Goal: Information Seeking & Learning: Learn about a topic

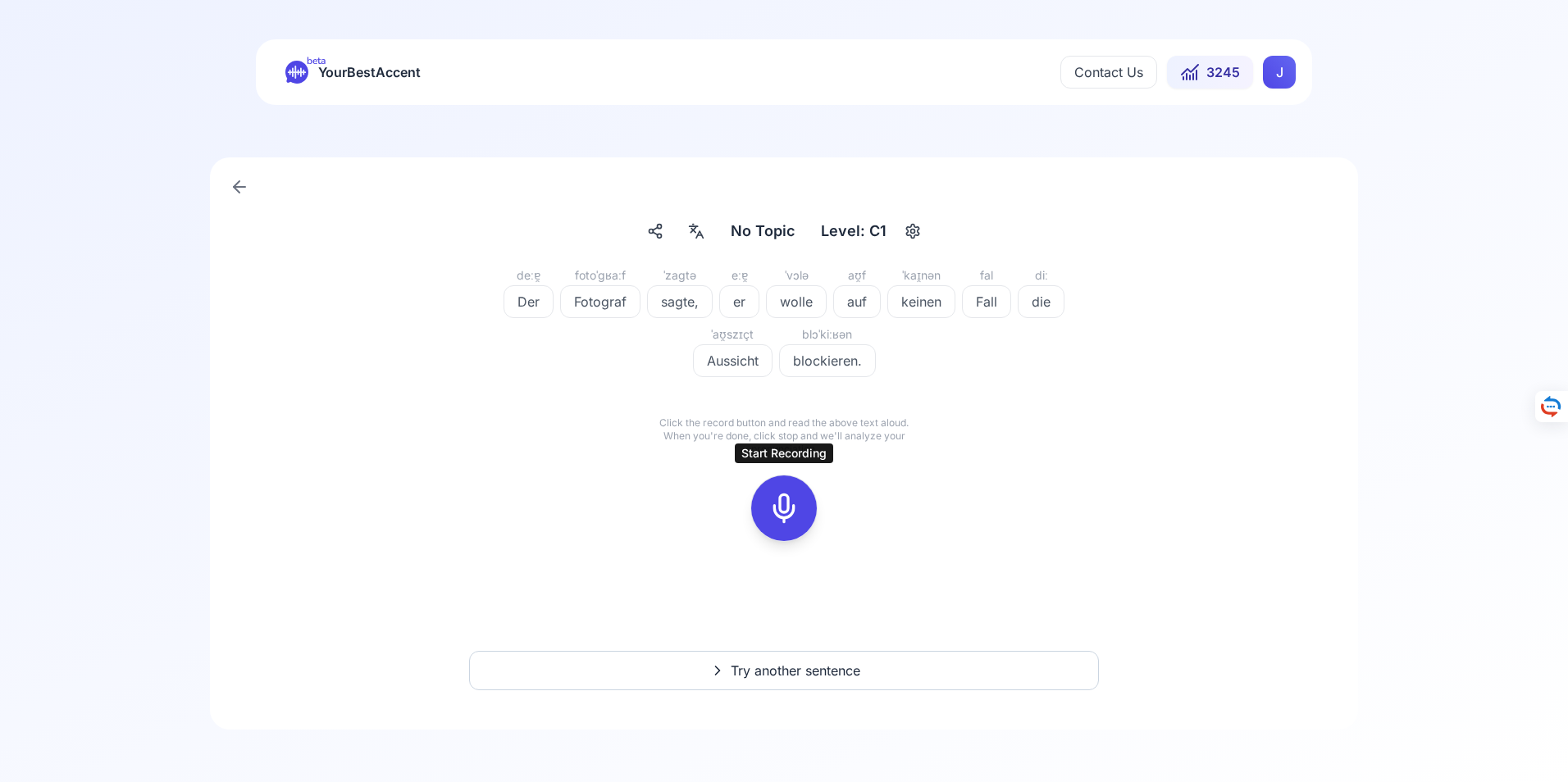
click at [785, 505] on icon at bounding box center [784, 508] width 33 height 33
click at [784, 505] on icon at bounding box center [784, 508] width 33 height 33
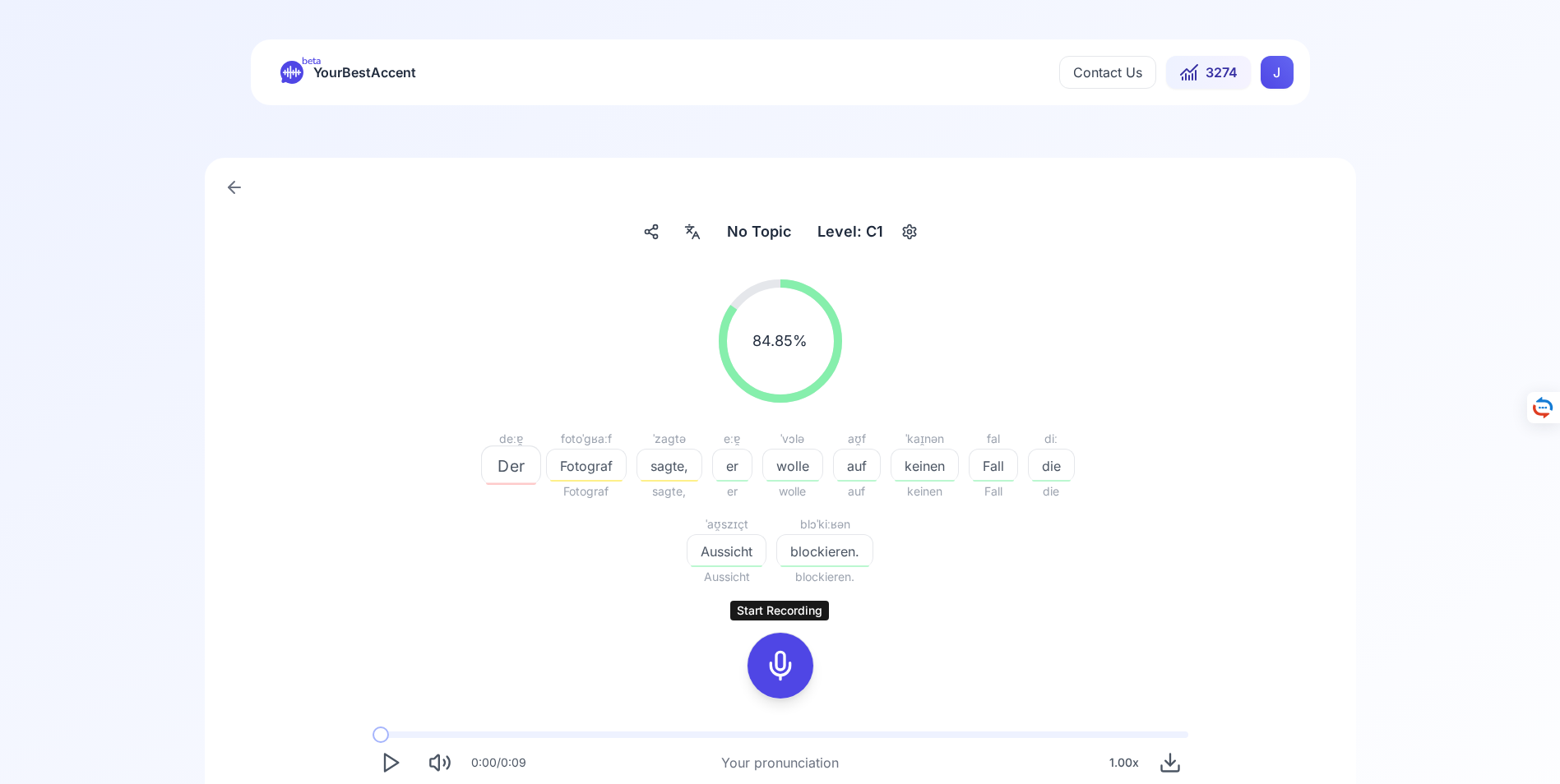
click at [778, 667] on icon at bounding box center [781, 666] width 33 height 33
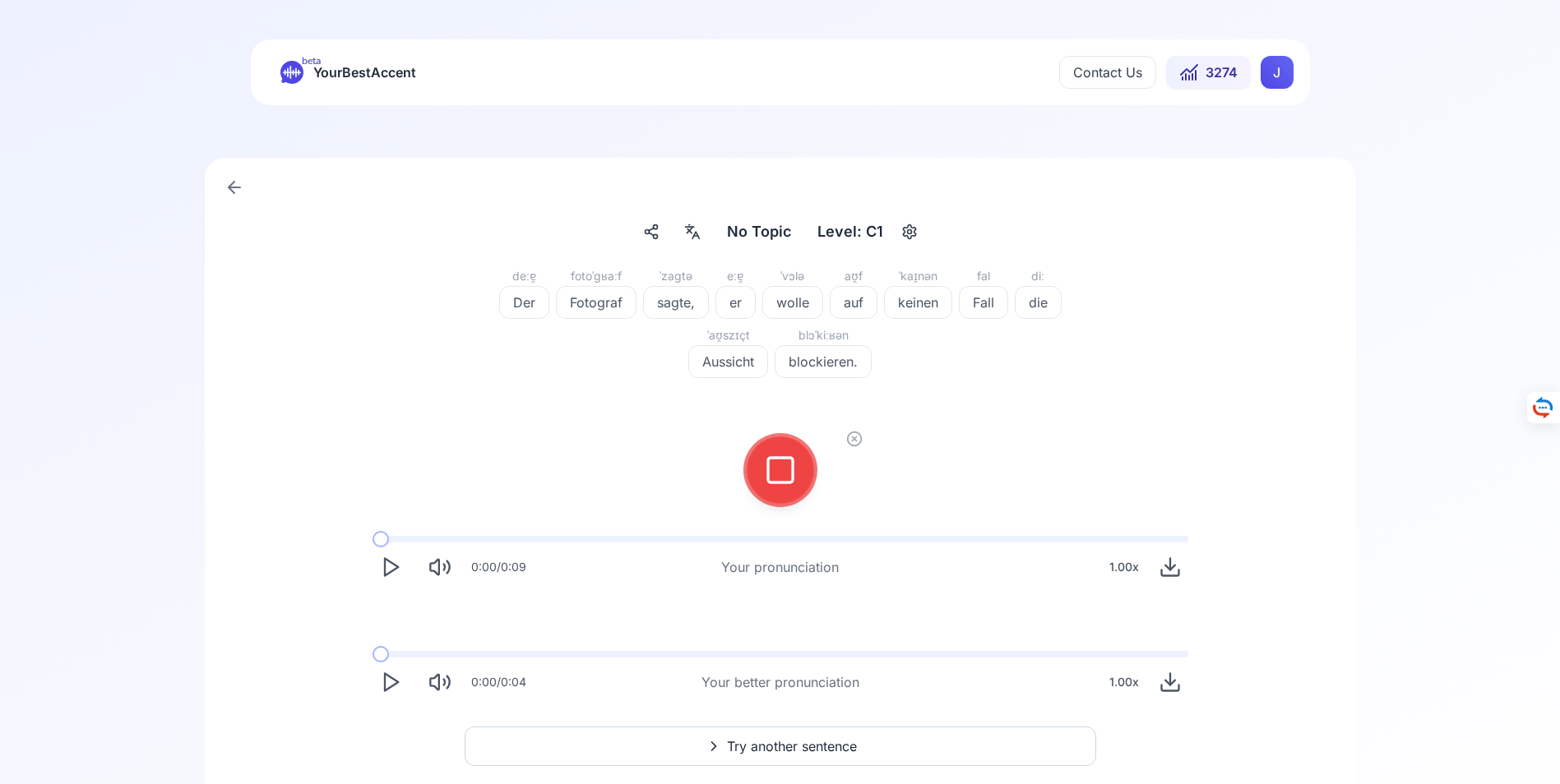
click at [838, 363] on span "blockieren." at bounding box center [823, 362] width 95 height 20
click at [1160, 406] on div "deːɐ̯ Der fotoˈɡʁaːf Fotograf ˈzaɡtə sagte, eːɐ̯ er ˈvɔlə wolle aʊ̯f auf ˈkaɪ̯n…" at bounding box center [780, 490] width 1072 height 447
click at [781, 467] on icon at bounding box center [781, 470] width 33 height 33
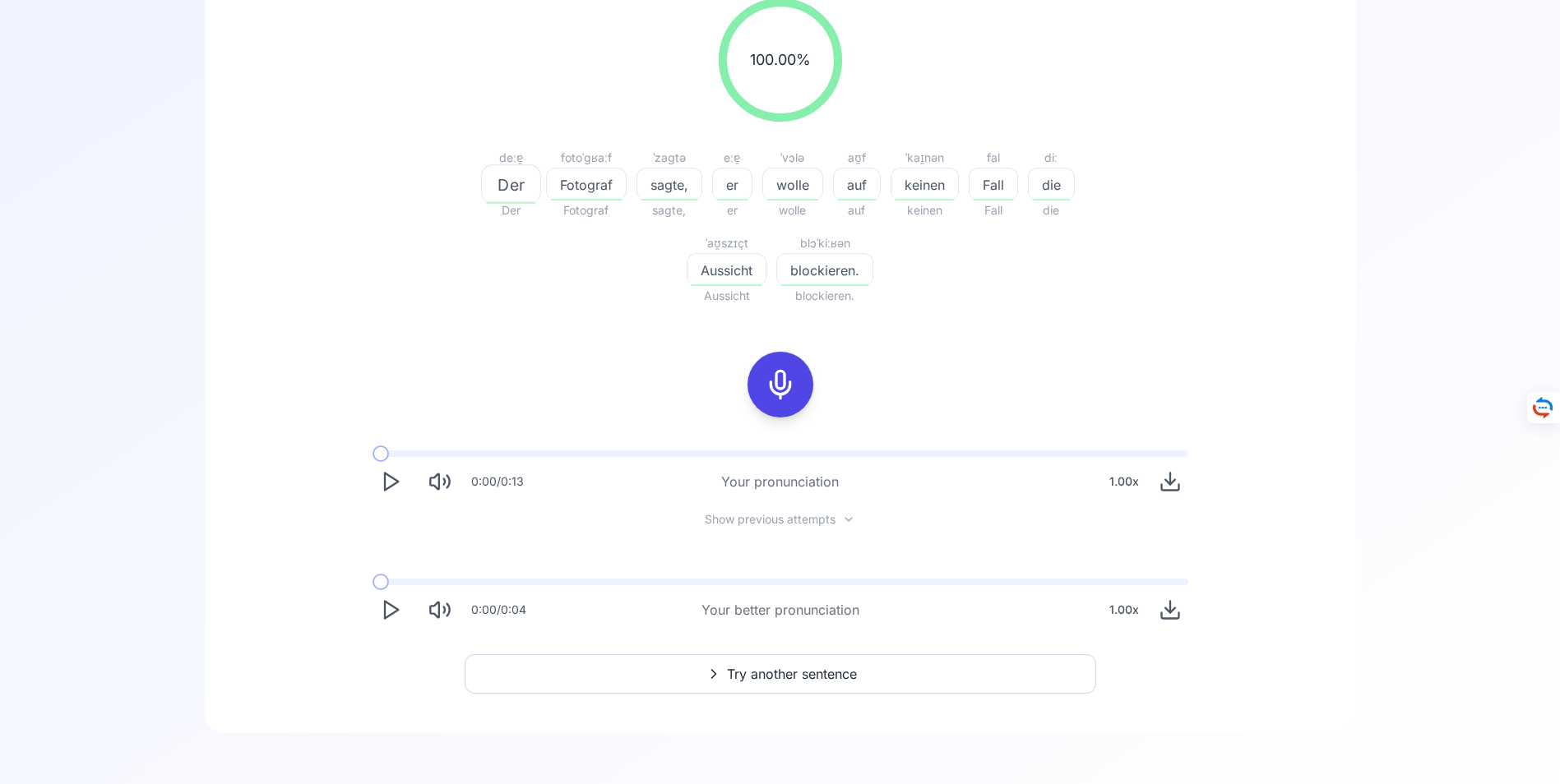
scroll to position [283, 0]
click at [777, 672] on span "Try another sentence" at bounding box center [791, 672] width 130 height 20
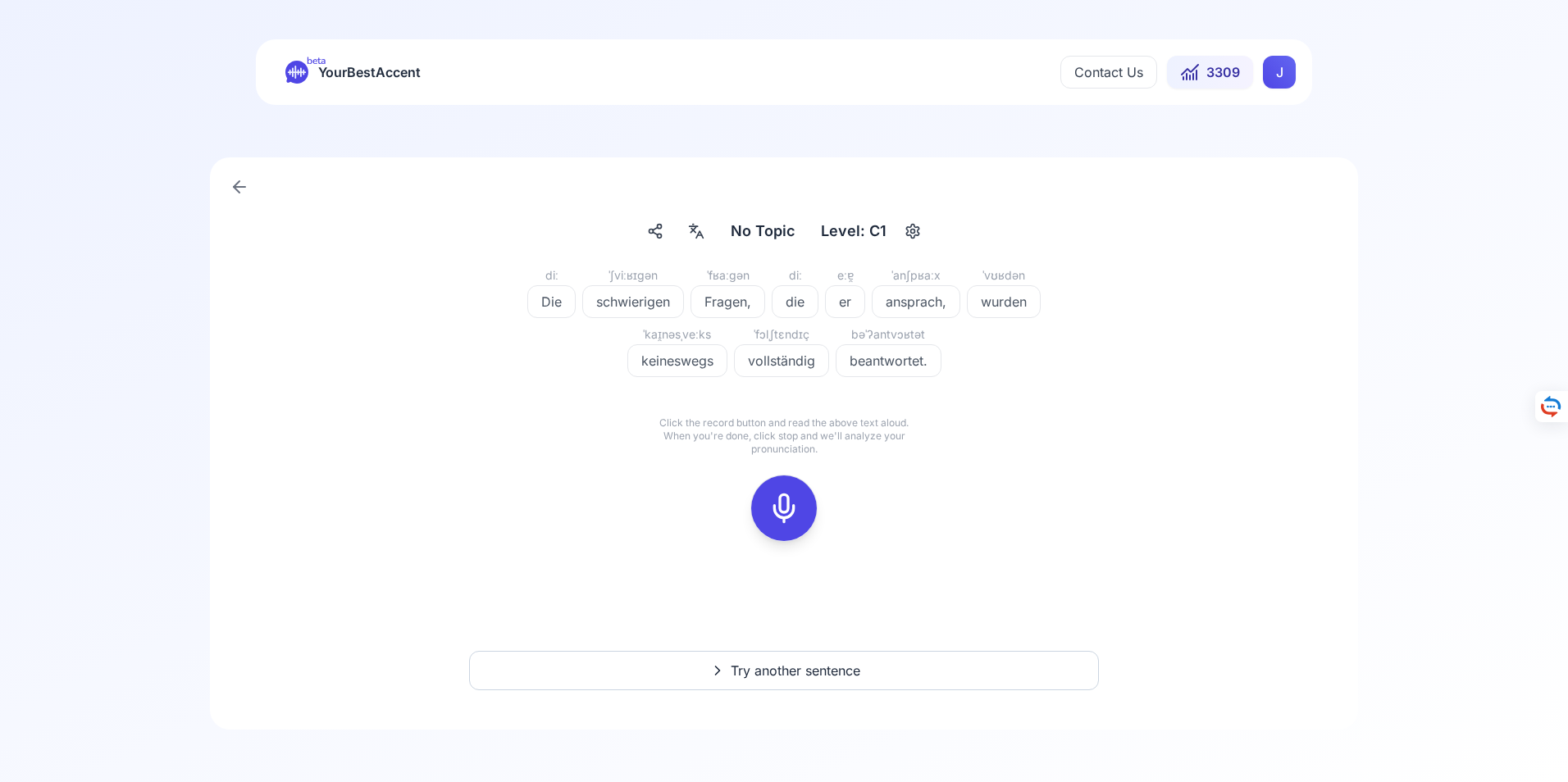
click at [788, 510] on icon at bounding box center [784, 508] width 33 height 33
click at [791, 508] on icon at bounding box center [784, 508] width 33 height 33
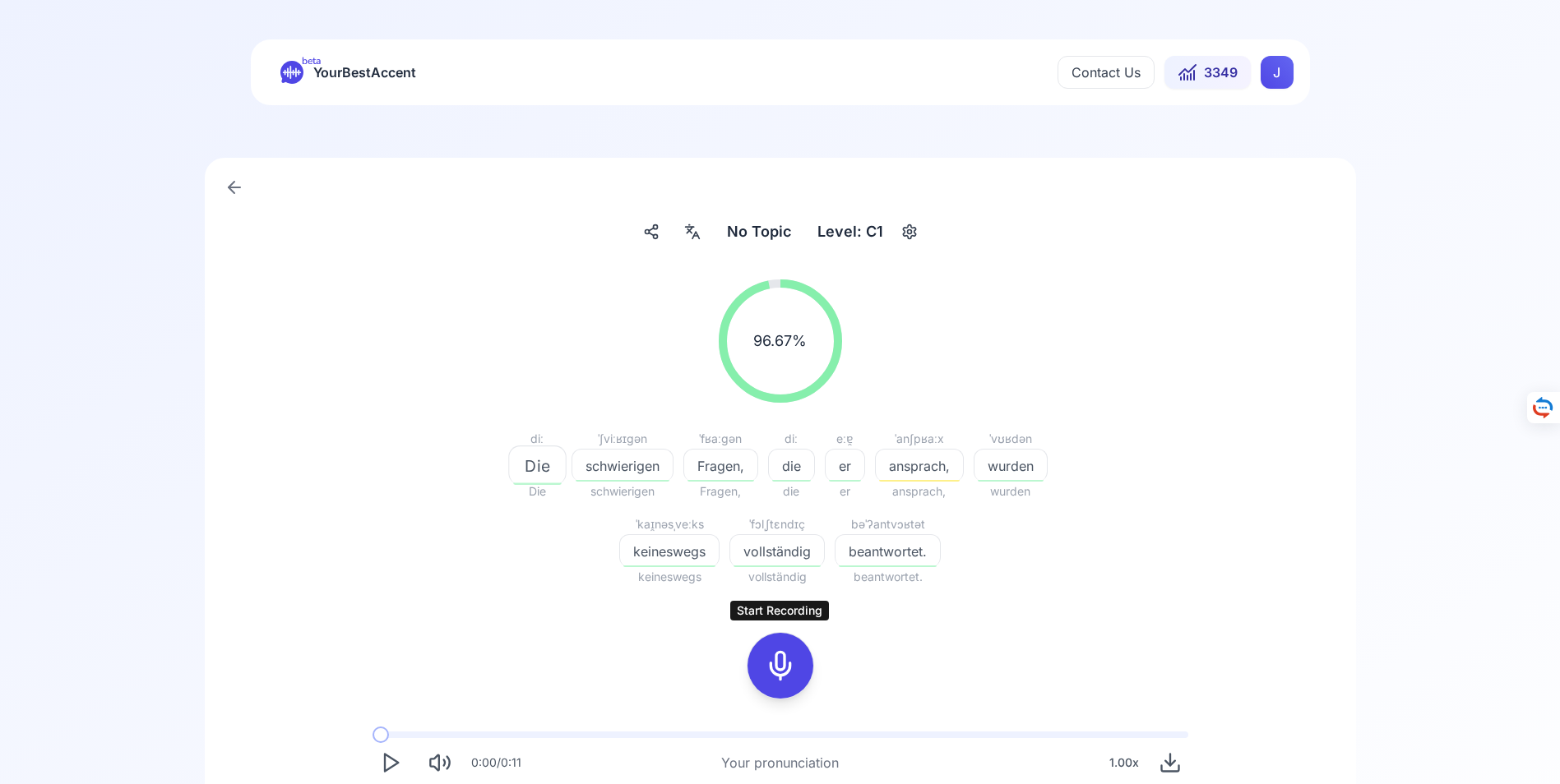
click at [781, 664] on icon at bounding box center [781, 666] width 33 height 33
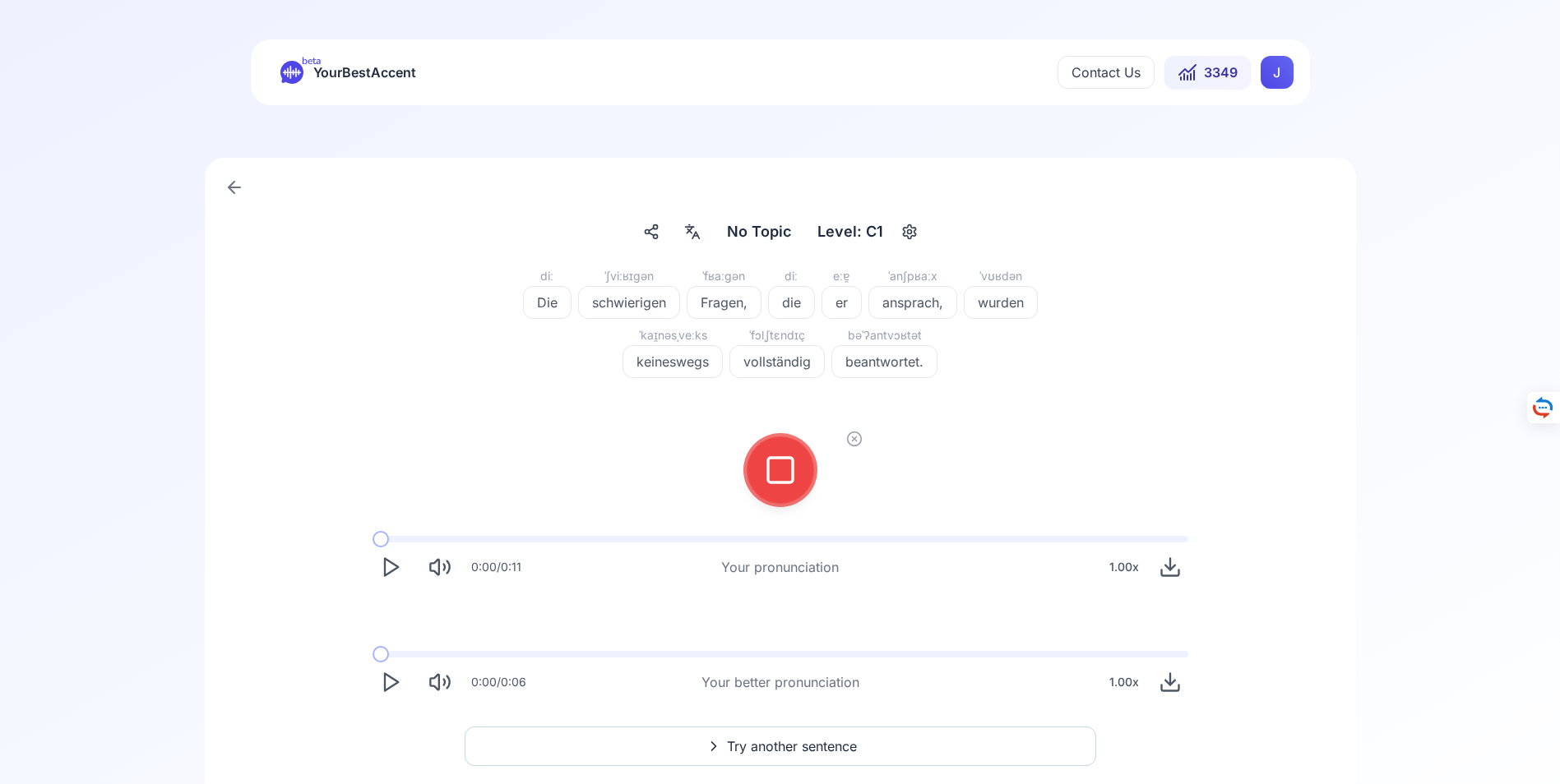
click at [783, 466] on icon at bounding box center [781, 470] width 33 height 33
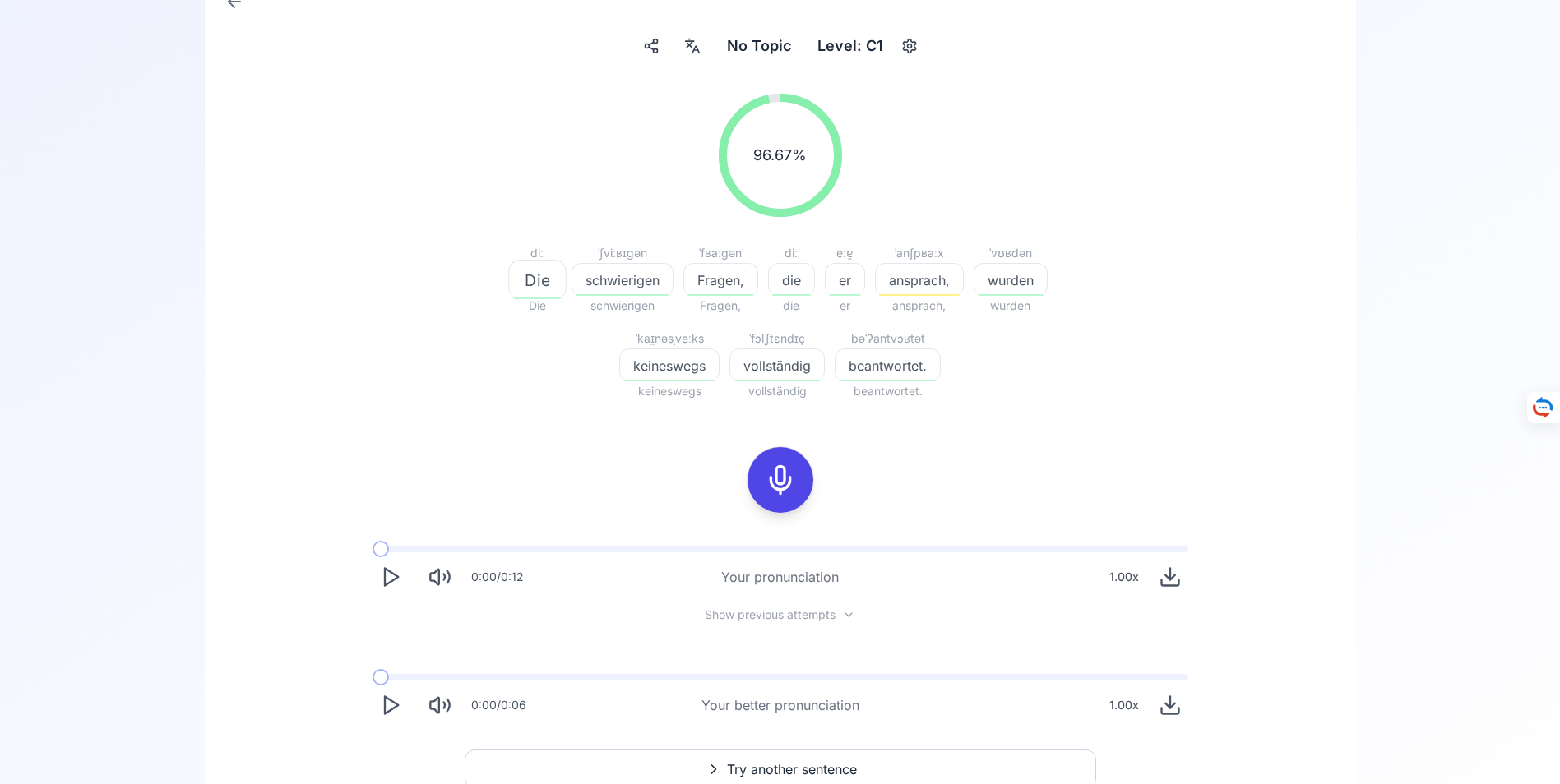
scroll to position [247, 0]
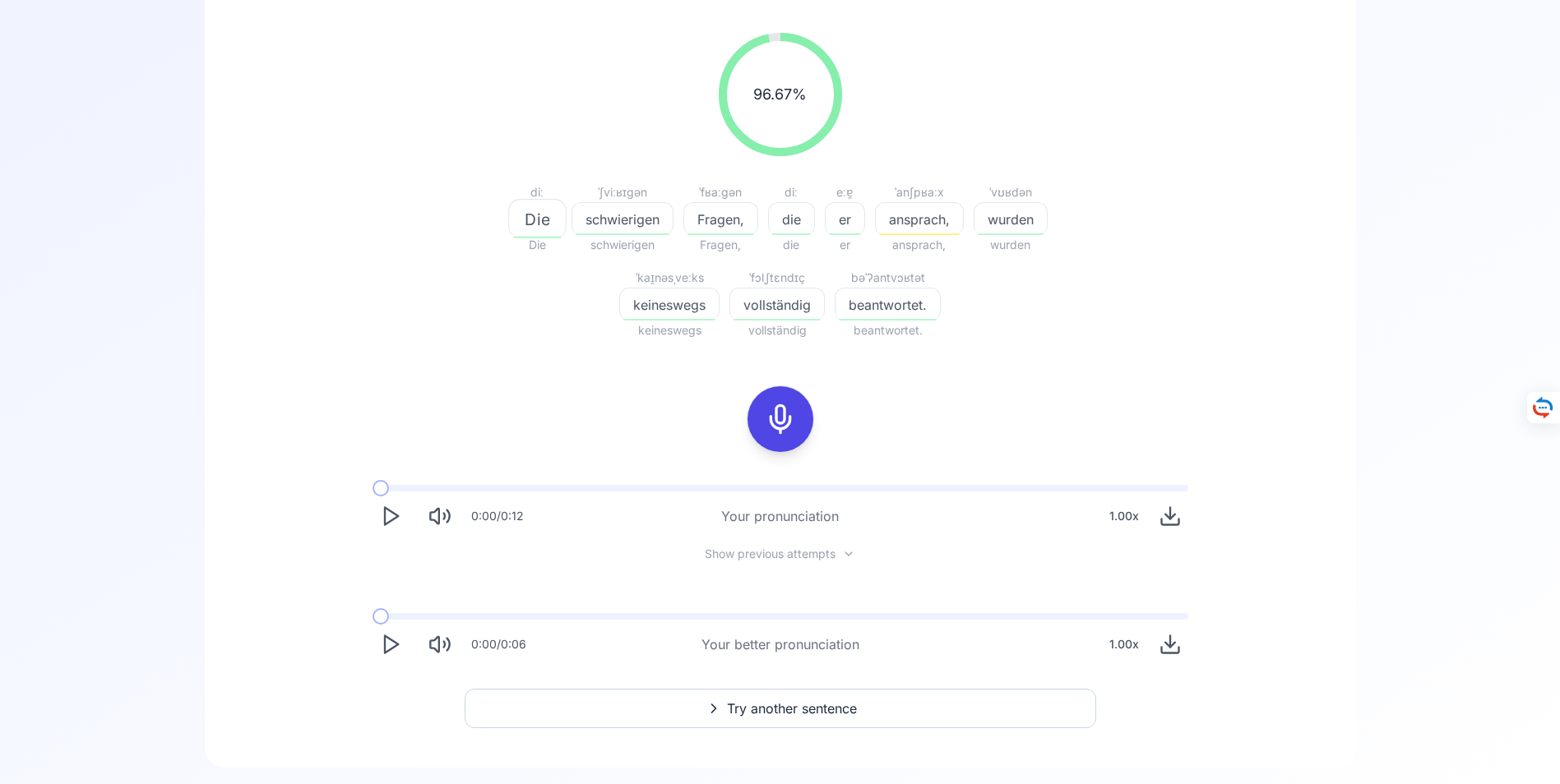
click at [390, 644] on icon "Play" at bounding box center [390, 645] width 23 height 23
click at [772, 707] on span "Try another sentence" at bounding box center [791, 708] width 130 height 20
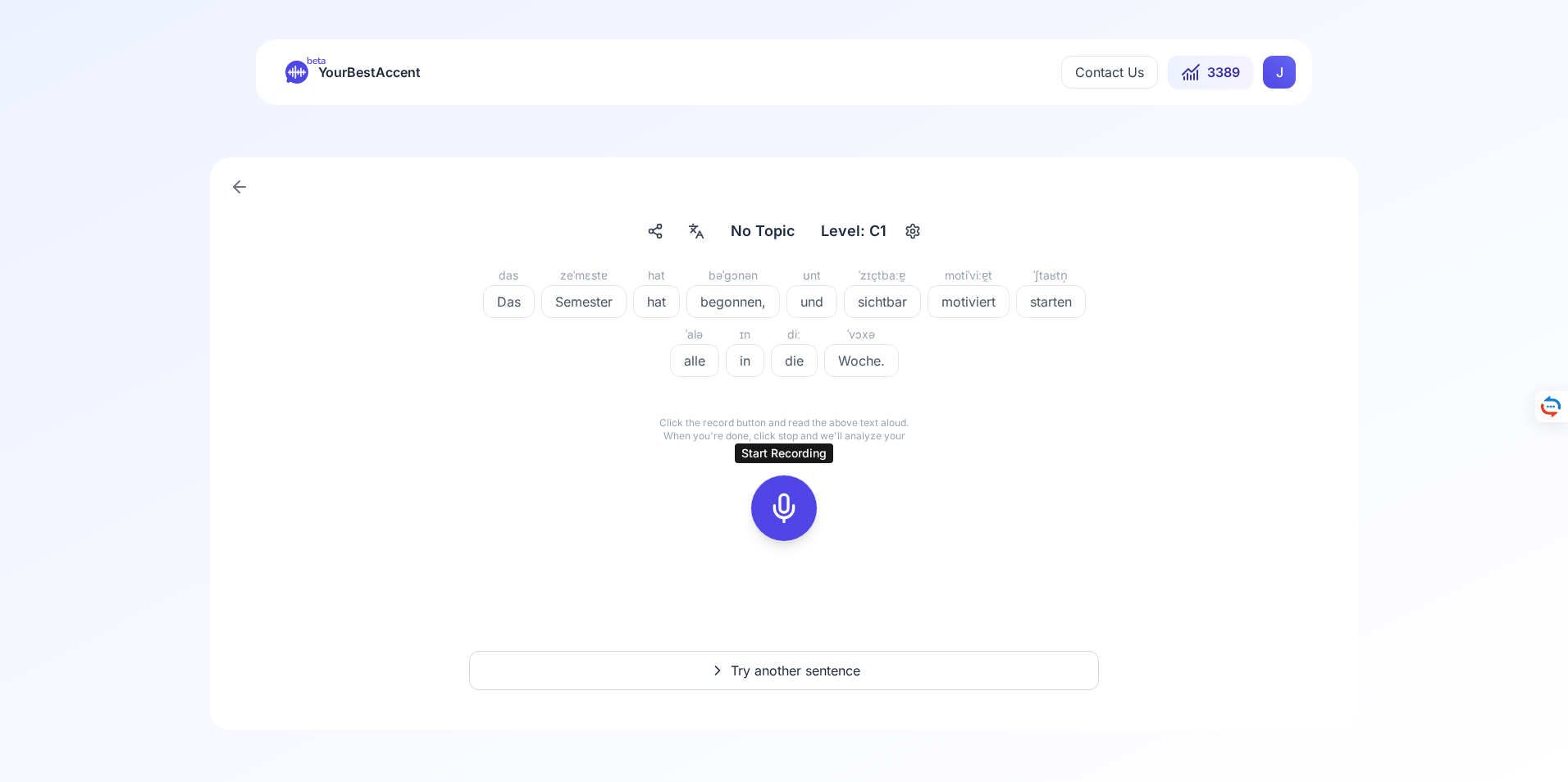
click at [787, 510] on icon at bounding box center [784, 508] width 33 height 33
click at [791, 509] on icon at bounding box center [784, 508] width 33 height 33
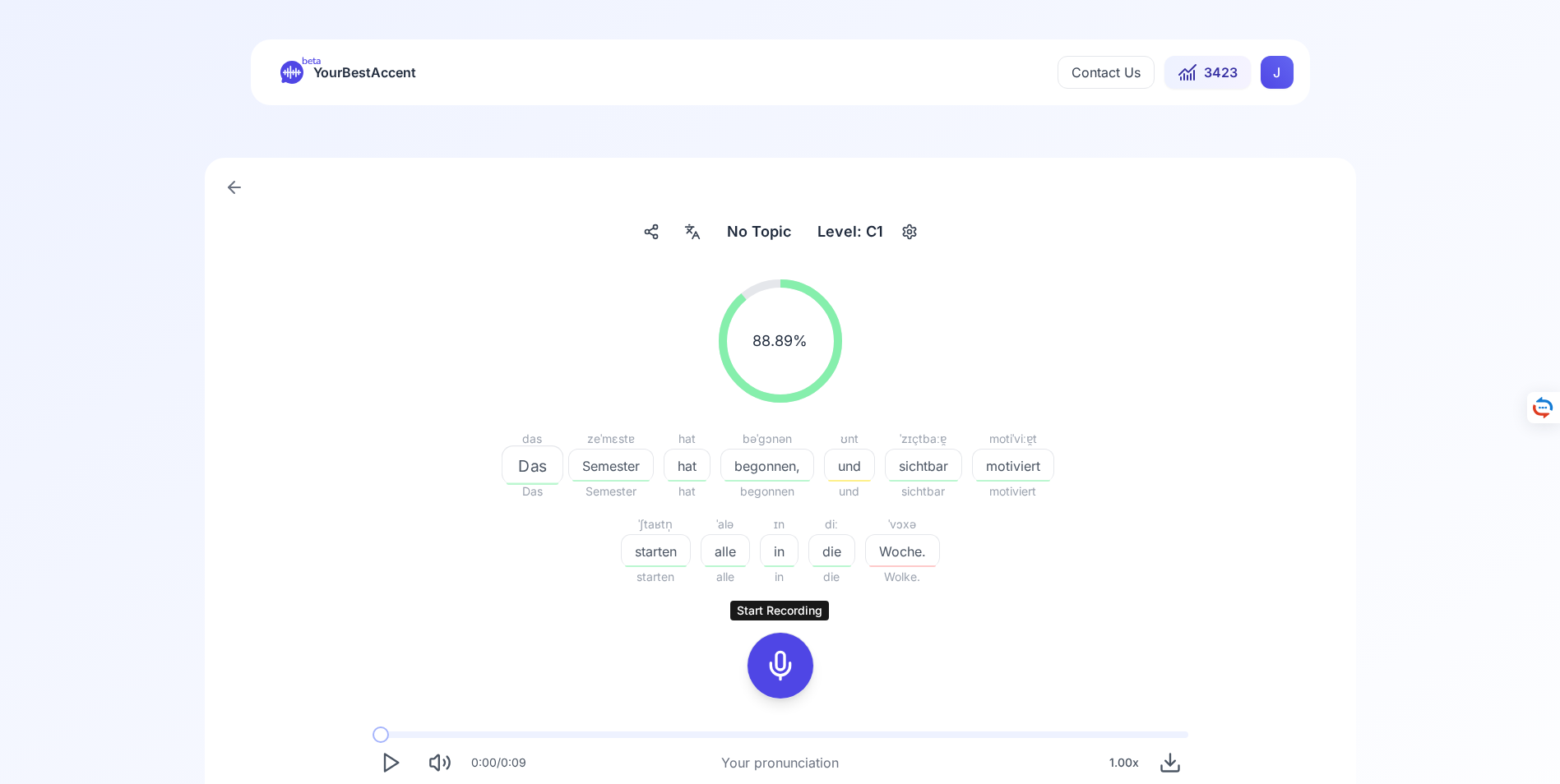
click at [783, 666] on icon at bounding box center [781, 666] width 33 height 33
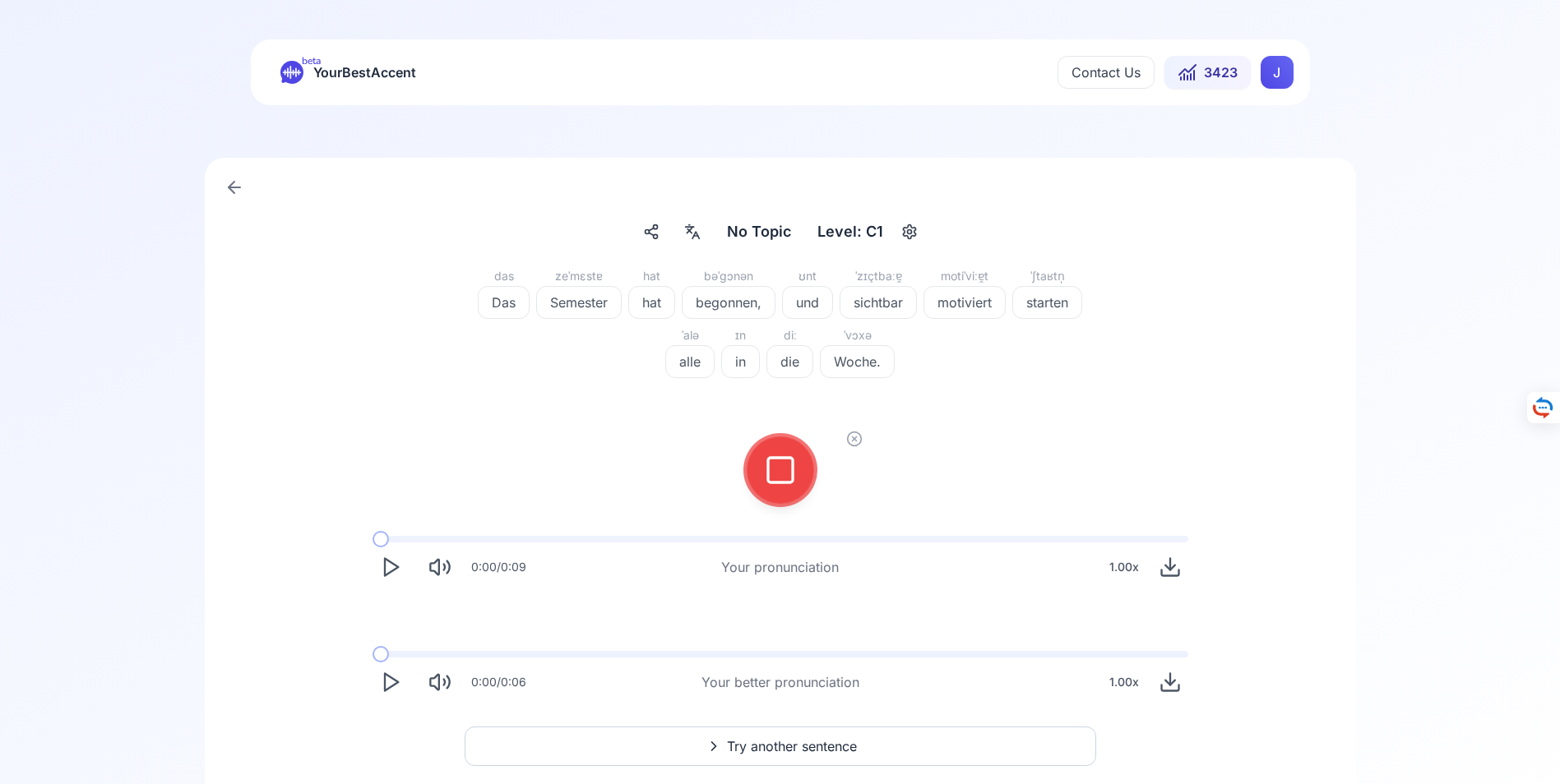
click at [781, 473] on icon at bounding box center [781, 470] width 33 height 33
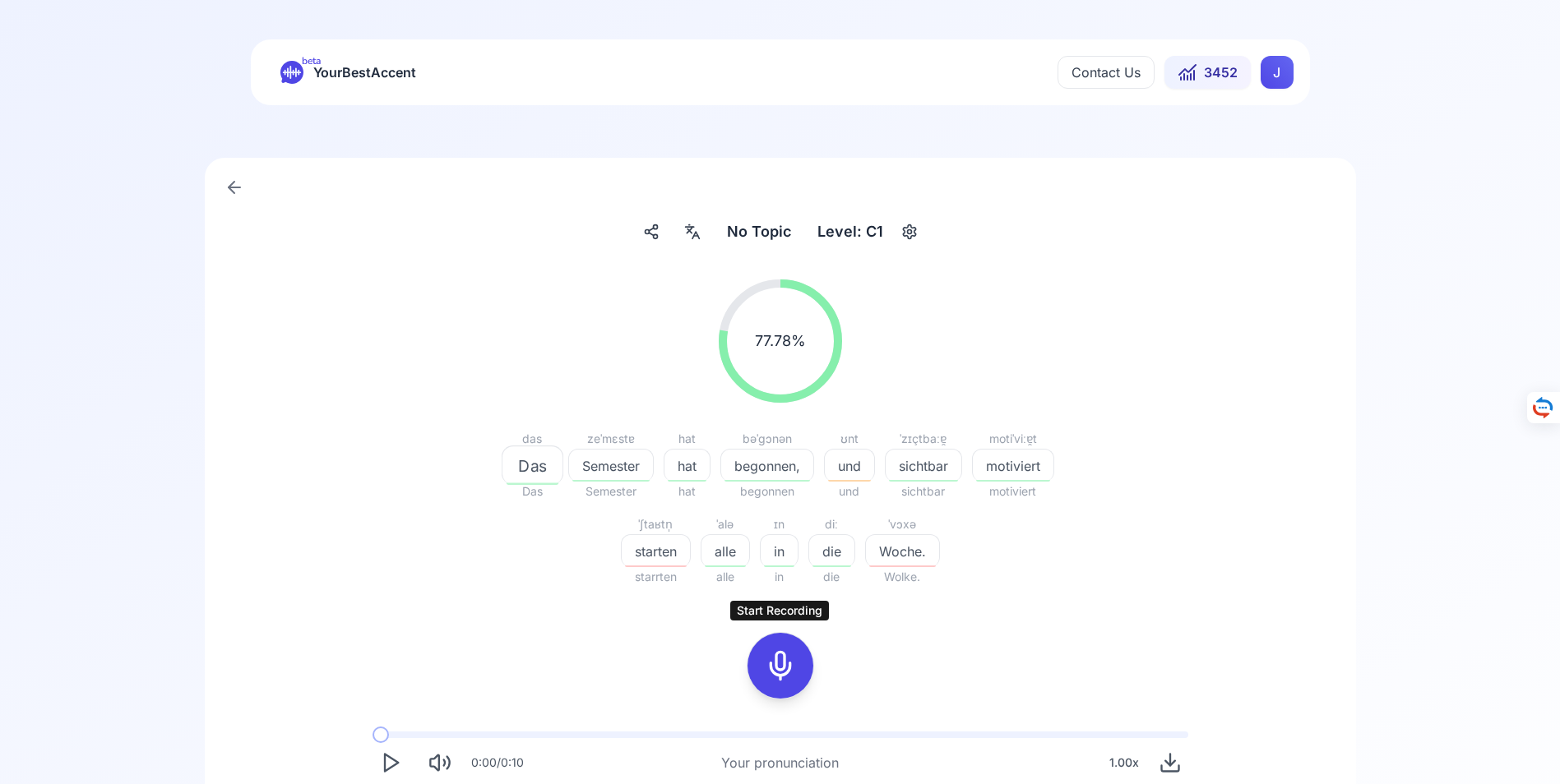
click at [784, 663] on icon at bounding box center [781, 666] width 33 height 33
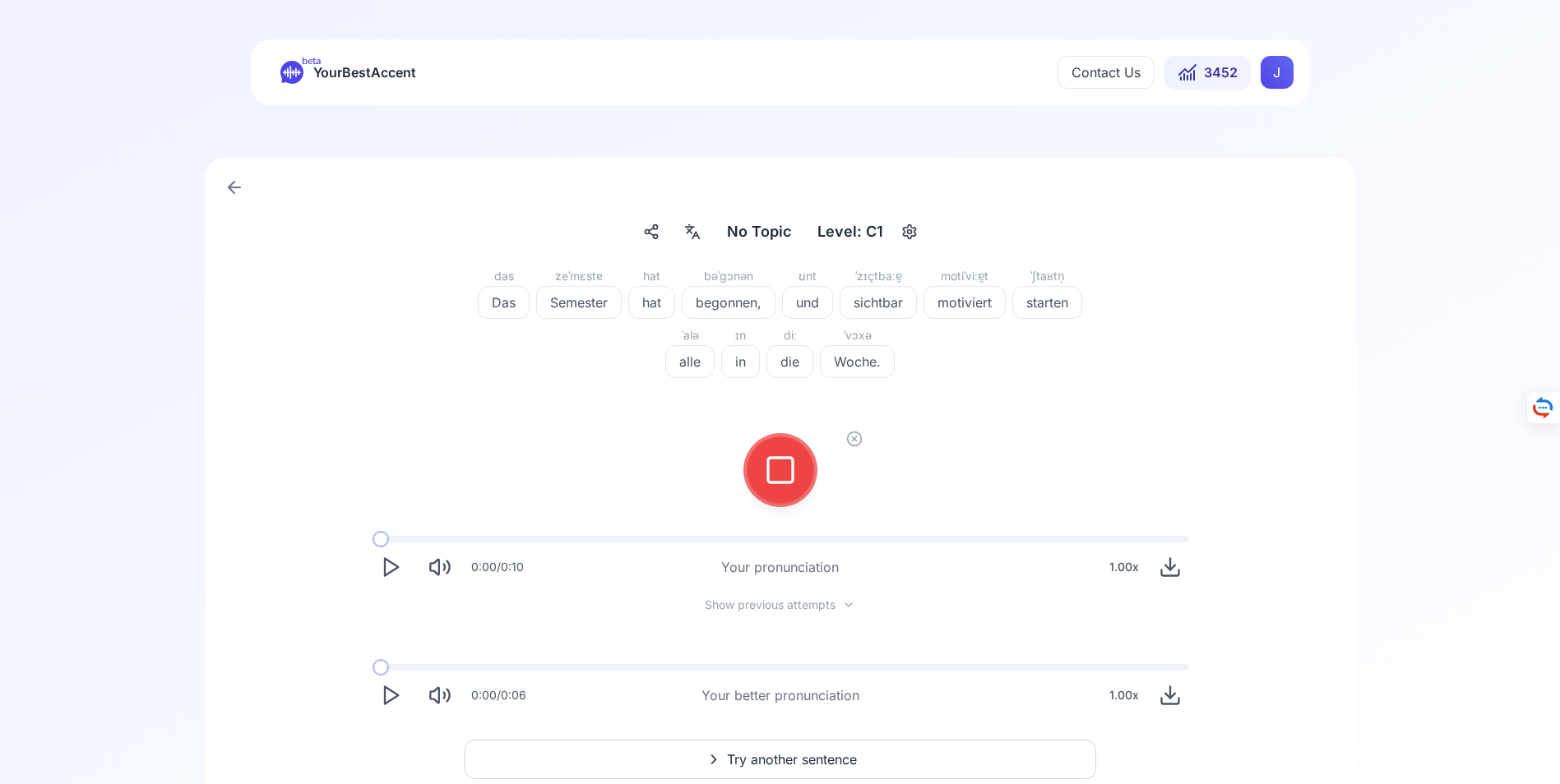
click at [781, 462] on icon at bounding box center [781, 470] width 33 height 33
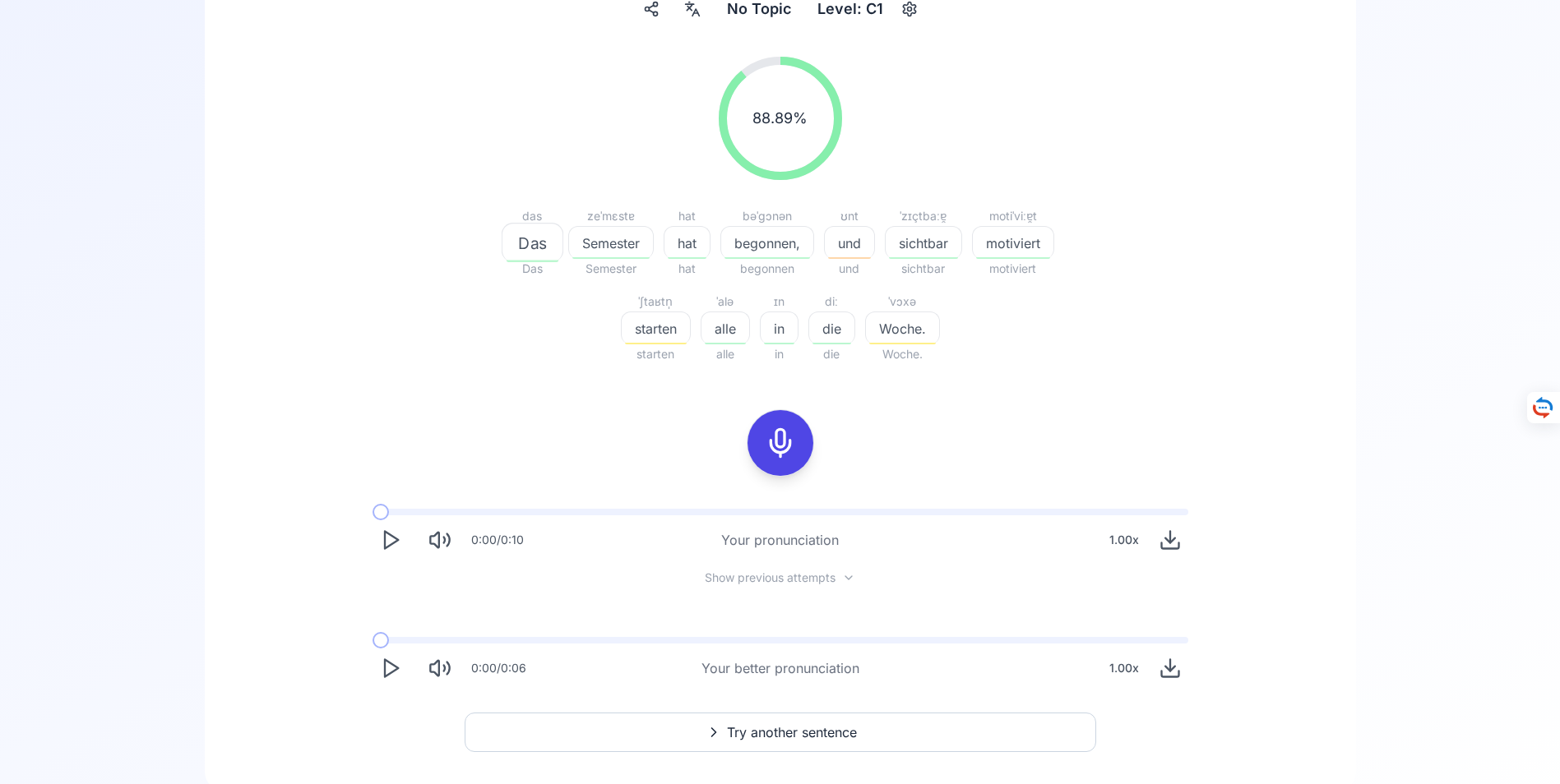
scroll to position [247, 0]
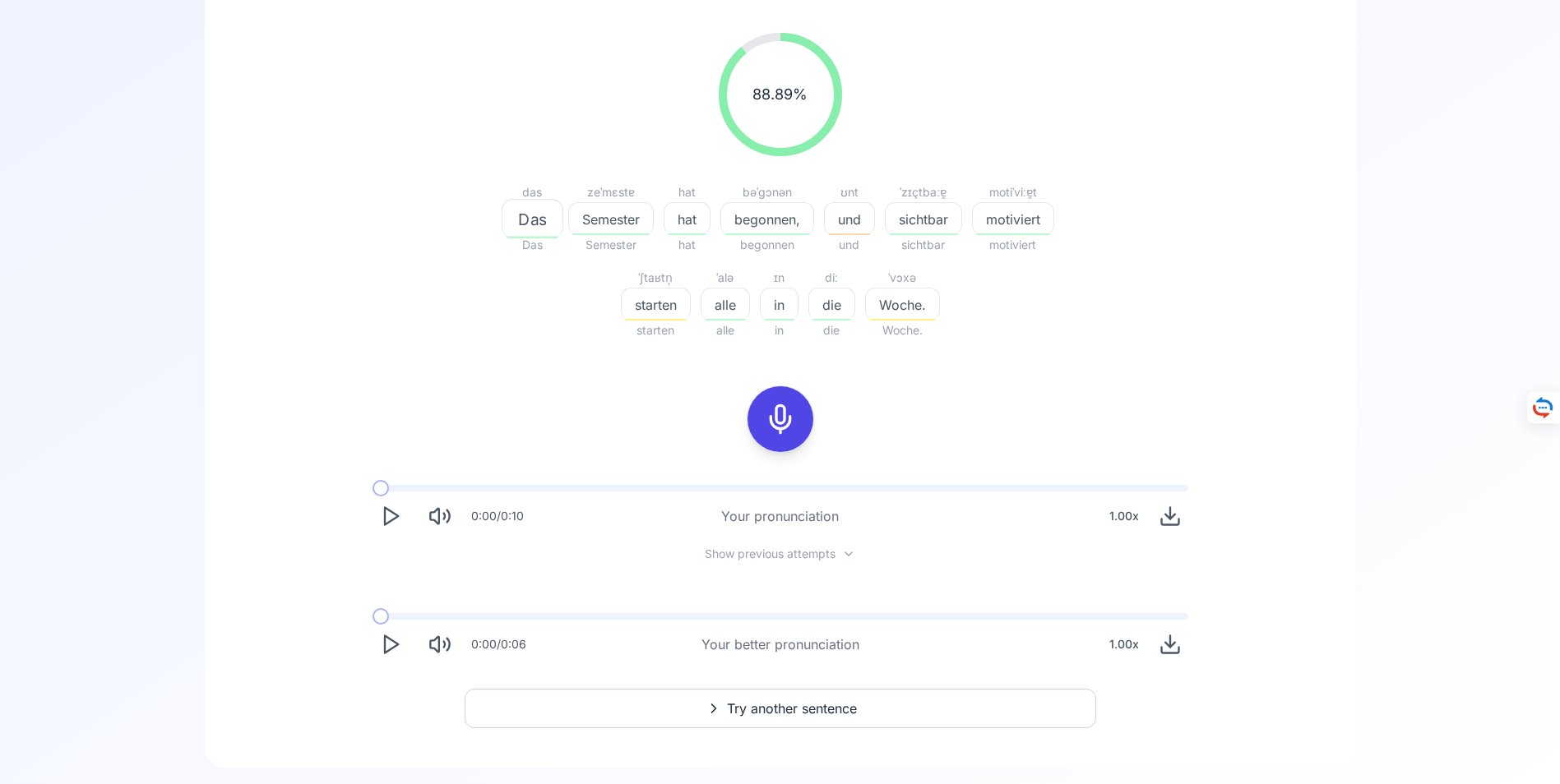
click at [387, 645] on icon "Play" at bounding box center [390, 645] width 23 height 23
click at [777, 416] on icon at bounding box center [781, 419] width 33 height 33
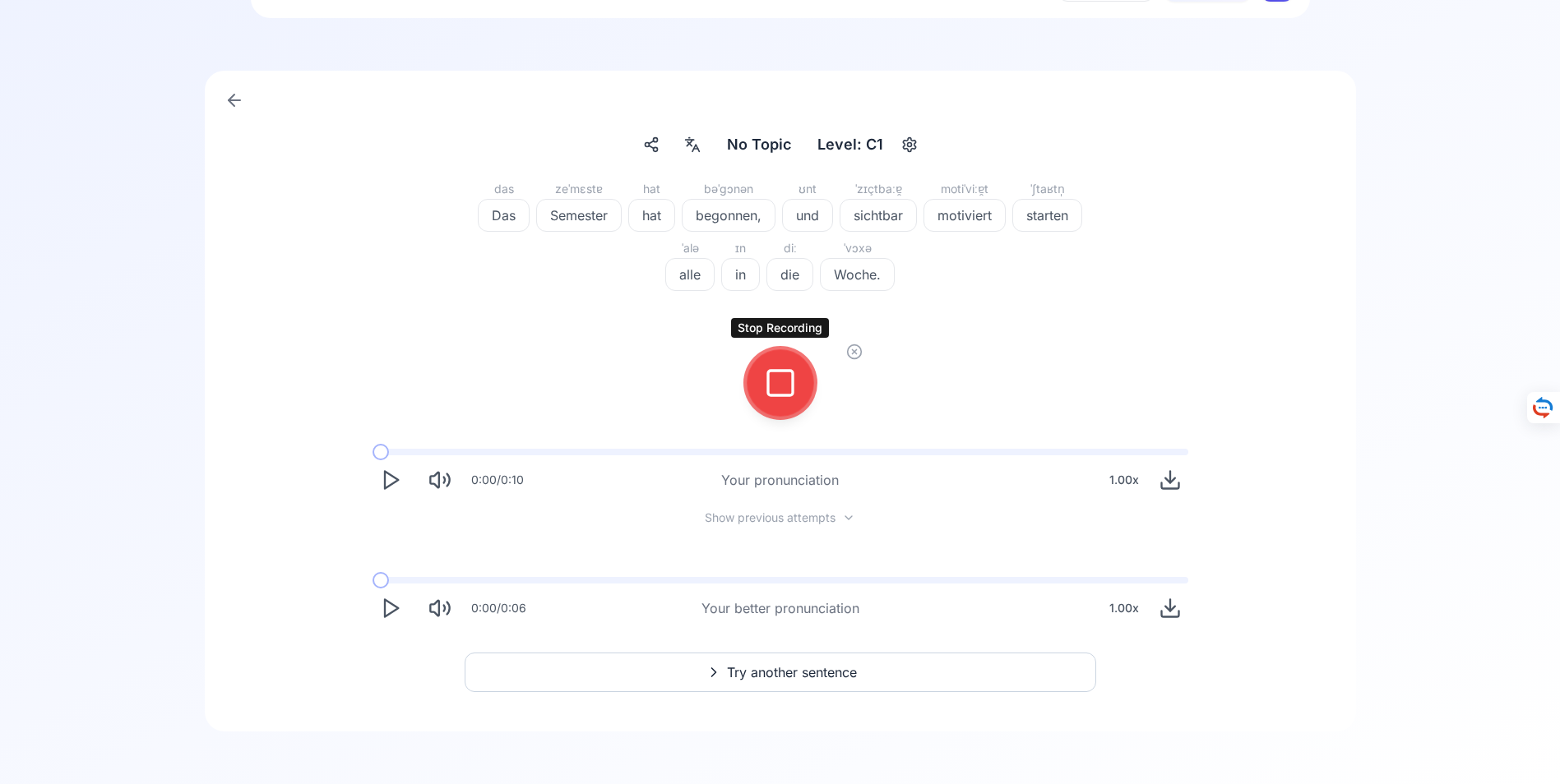
scroll to position [87, 0]
click at [778, 381] on icon at bounding box center [781, 383] width 33 height 33
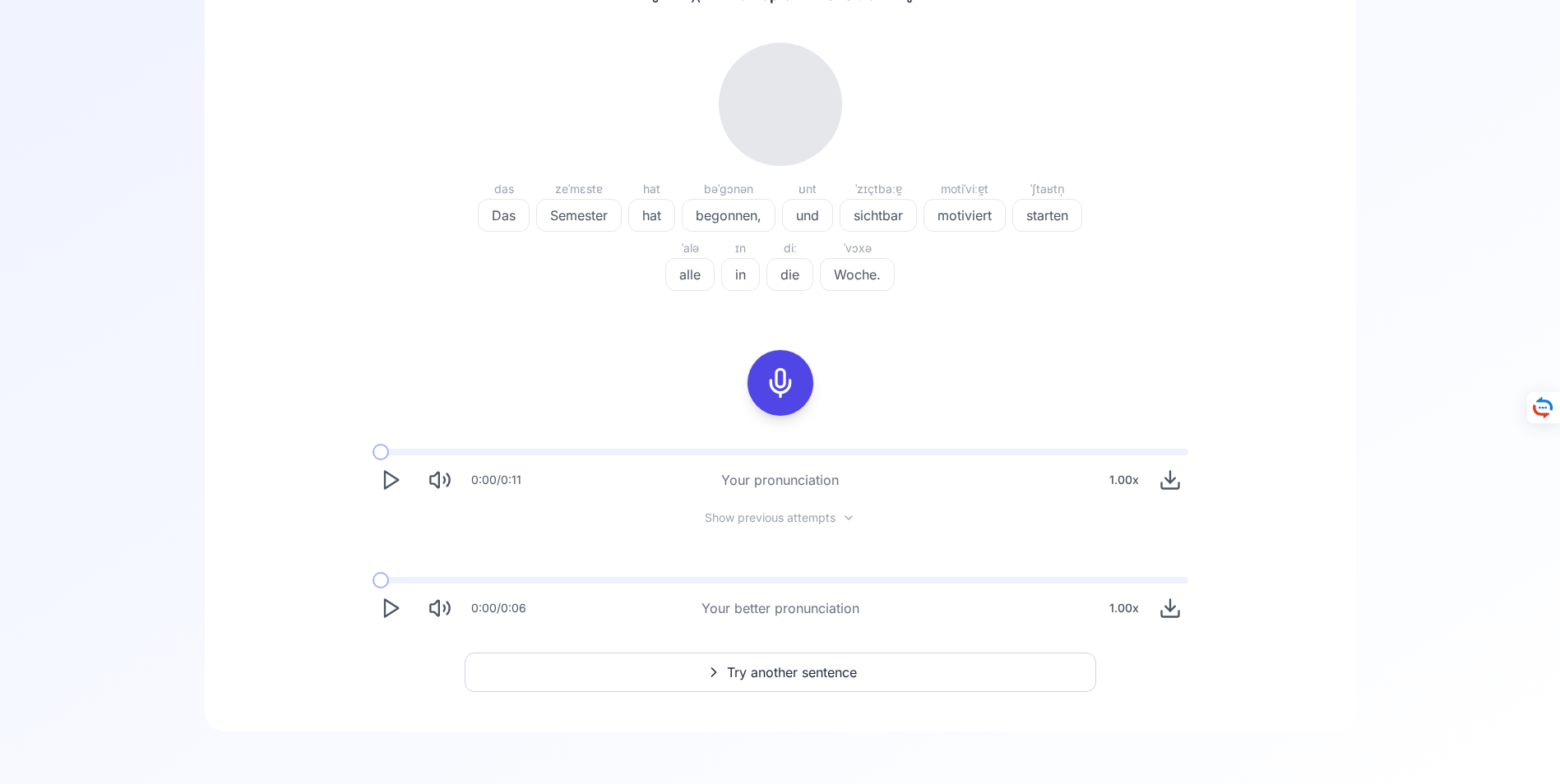
scroll to position [247, 0]
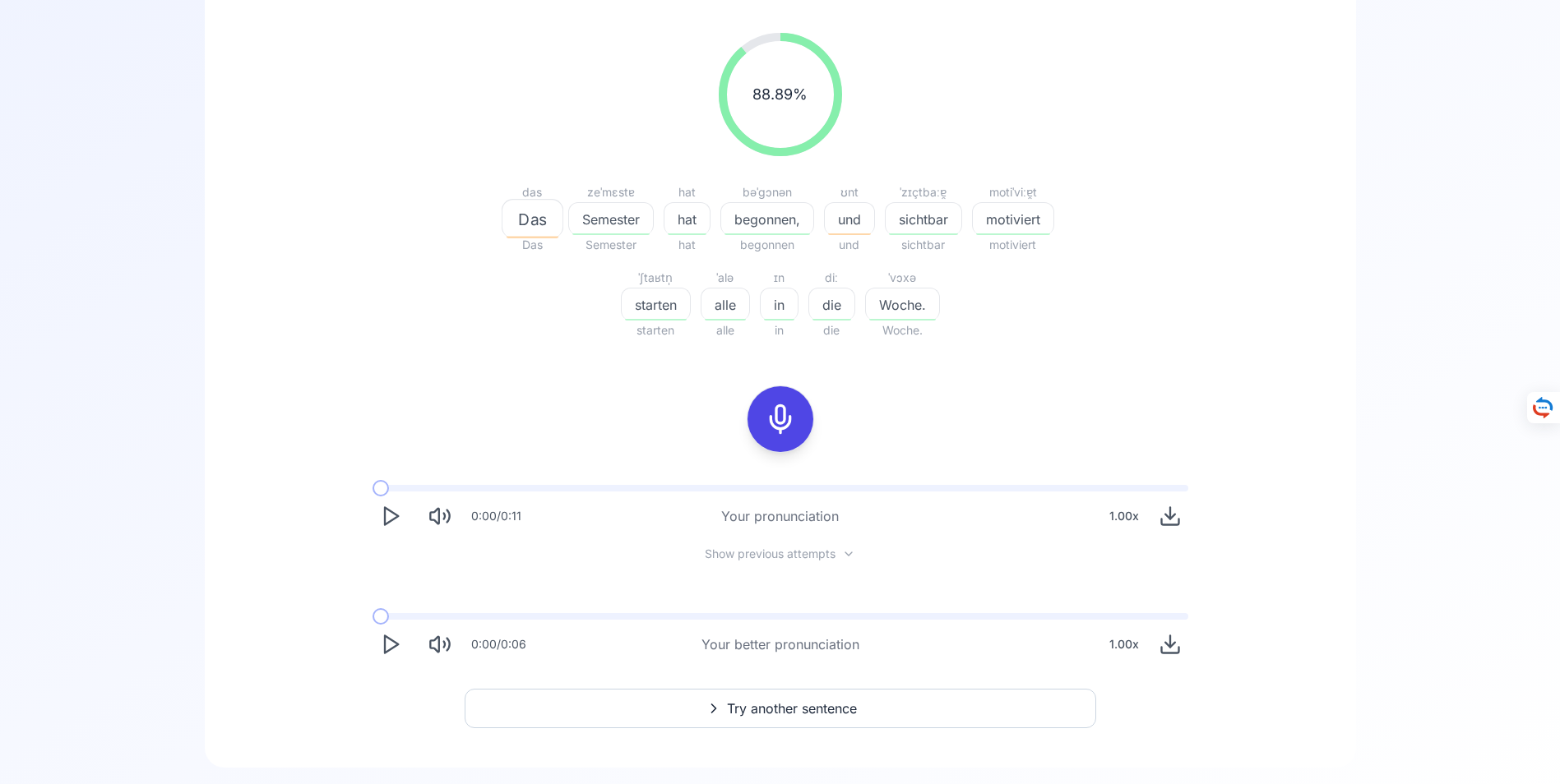
click at [790, 706] on span "Try another sentence" at bounding box center [791, 708] width 130 height 20
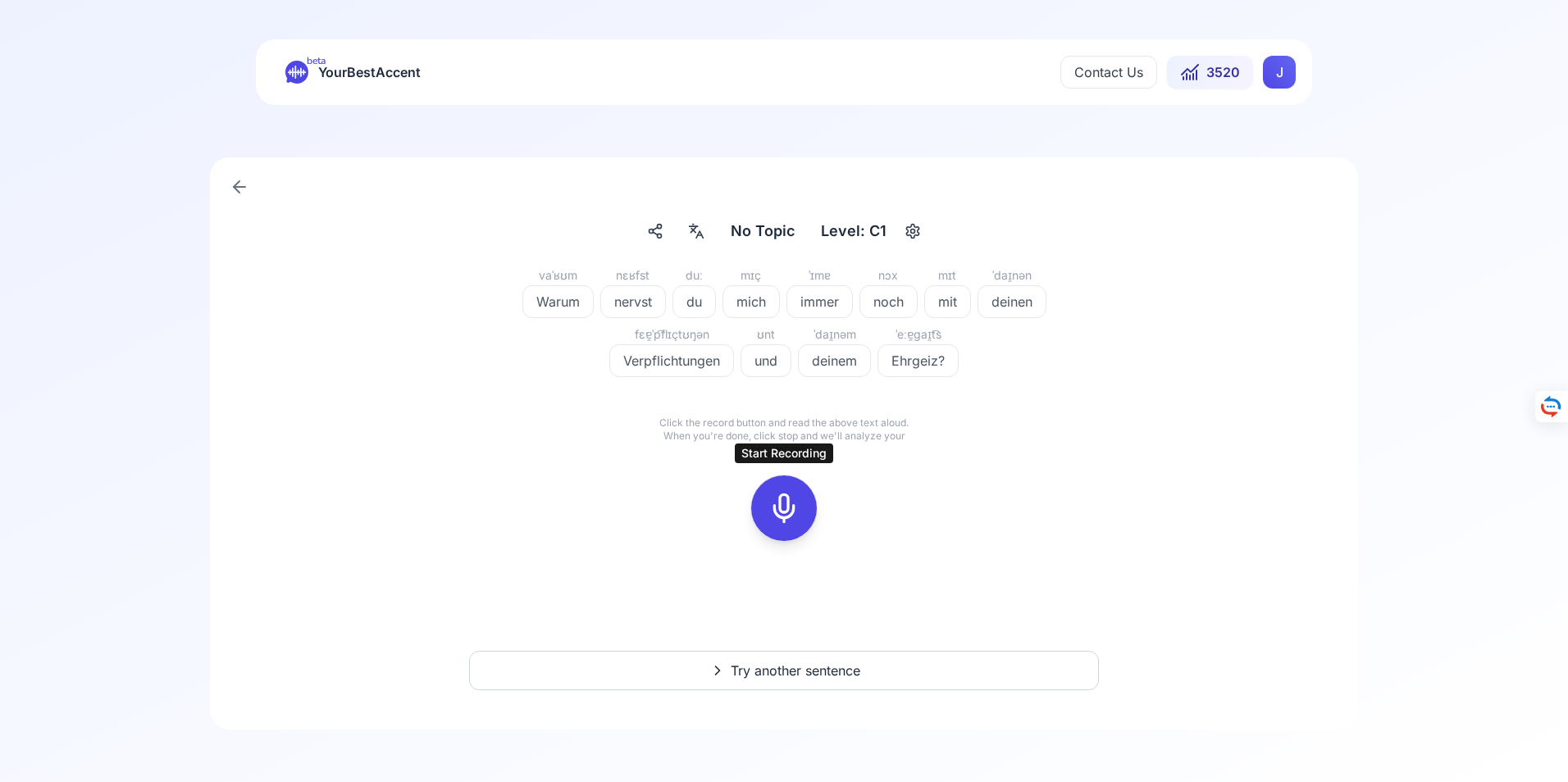
click at [786, 509] on icon at bounding box center [784, 508] width 33 height 33
click at [793, 512] on icon at bounding box center [784, 508] width 33 height 33
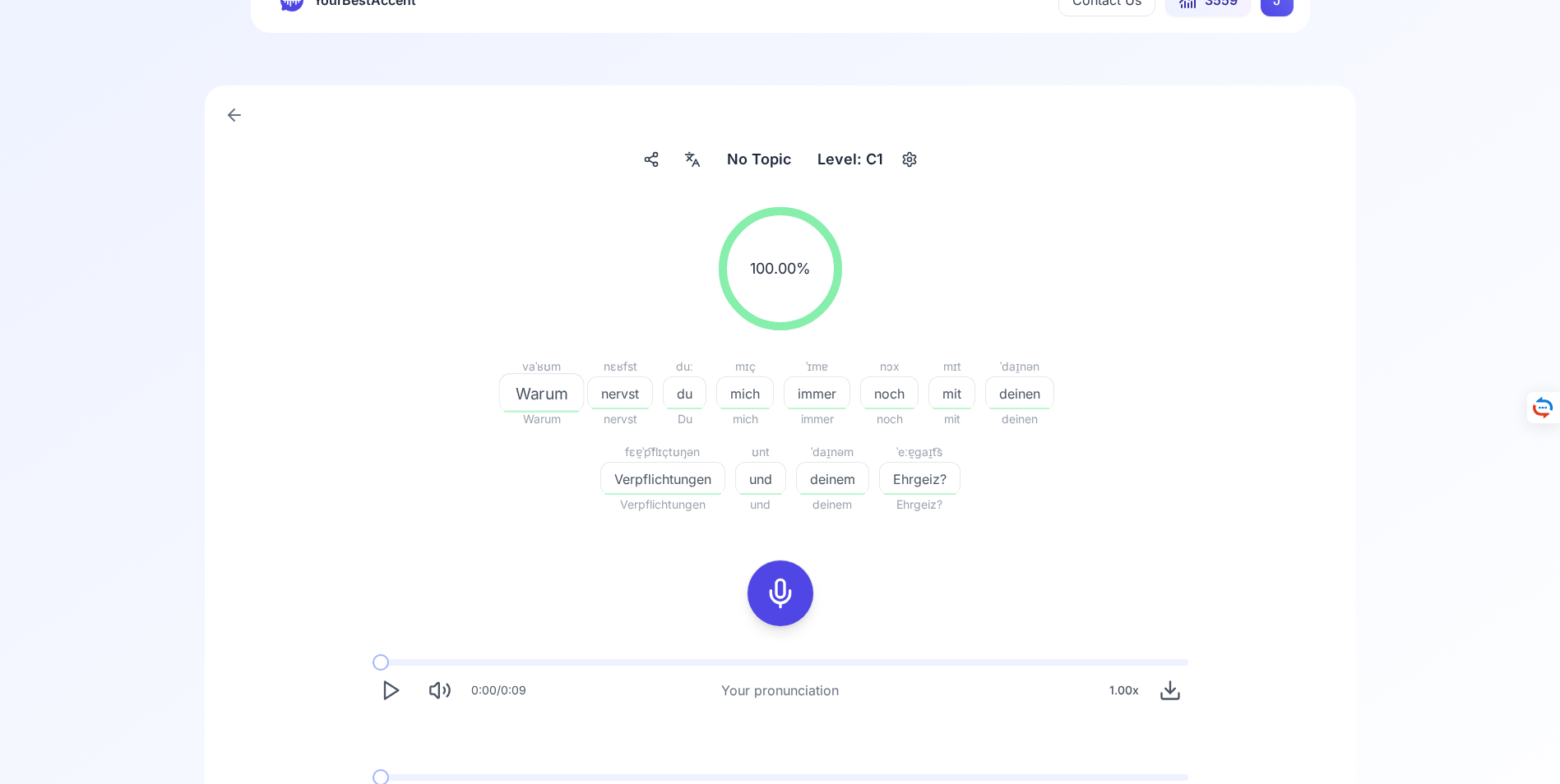
scroll to position [270, 0]
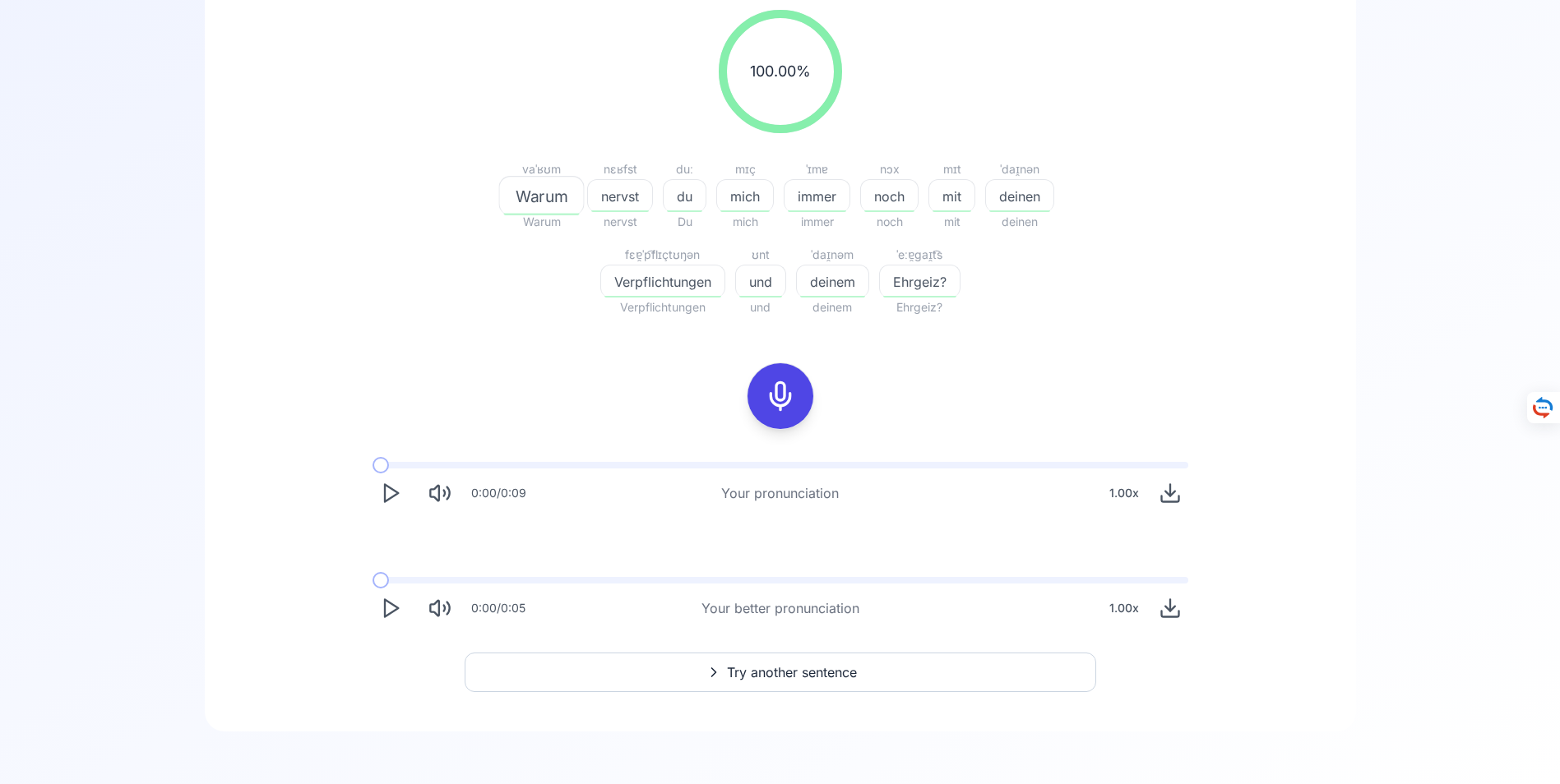
click at [775, 669] on span "Try another sentence" at bounding box center [791, 672] width 130 height 20
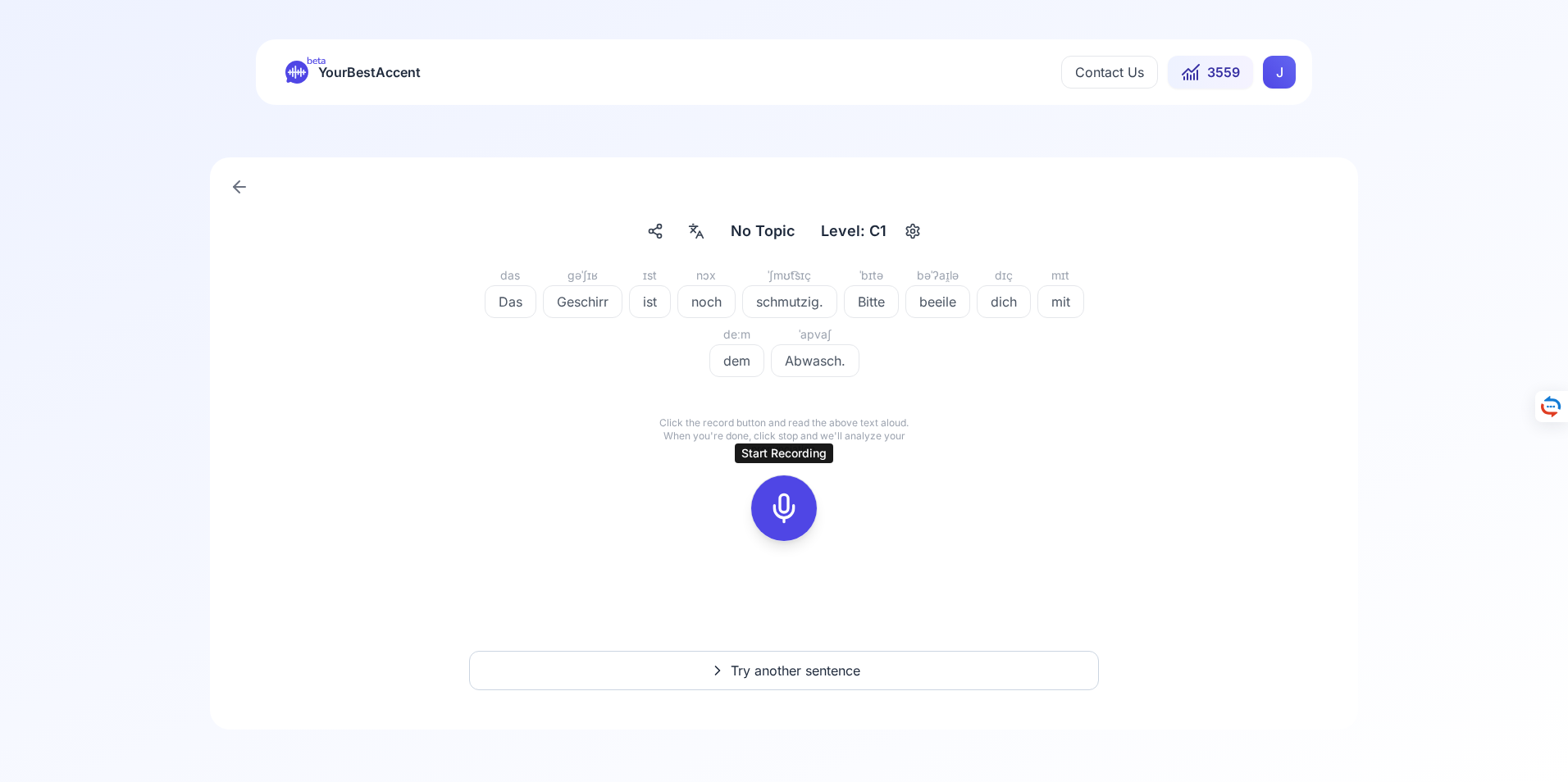
click at [787, 508] on icon at bounding box center [784, 508] width 33 height 33
click at [790, 509] on icon at bounding box center [784, 508] width 33 height 33
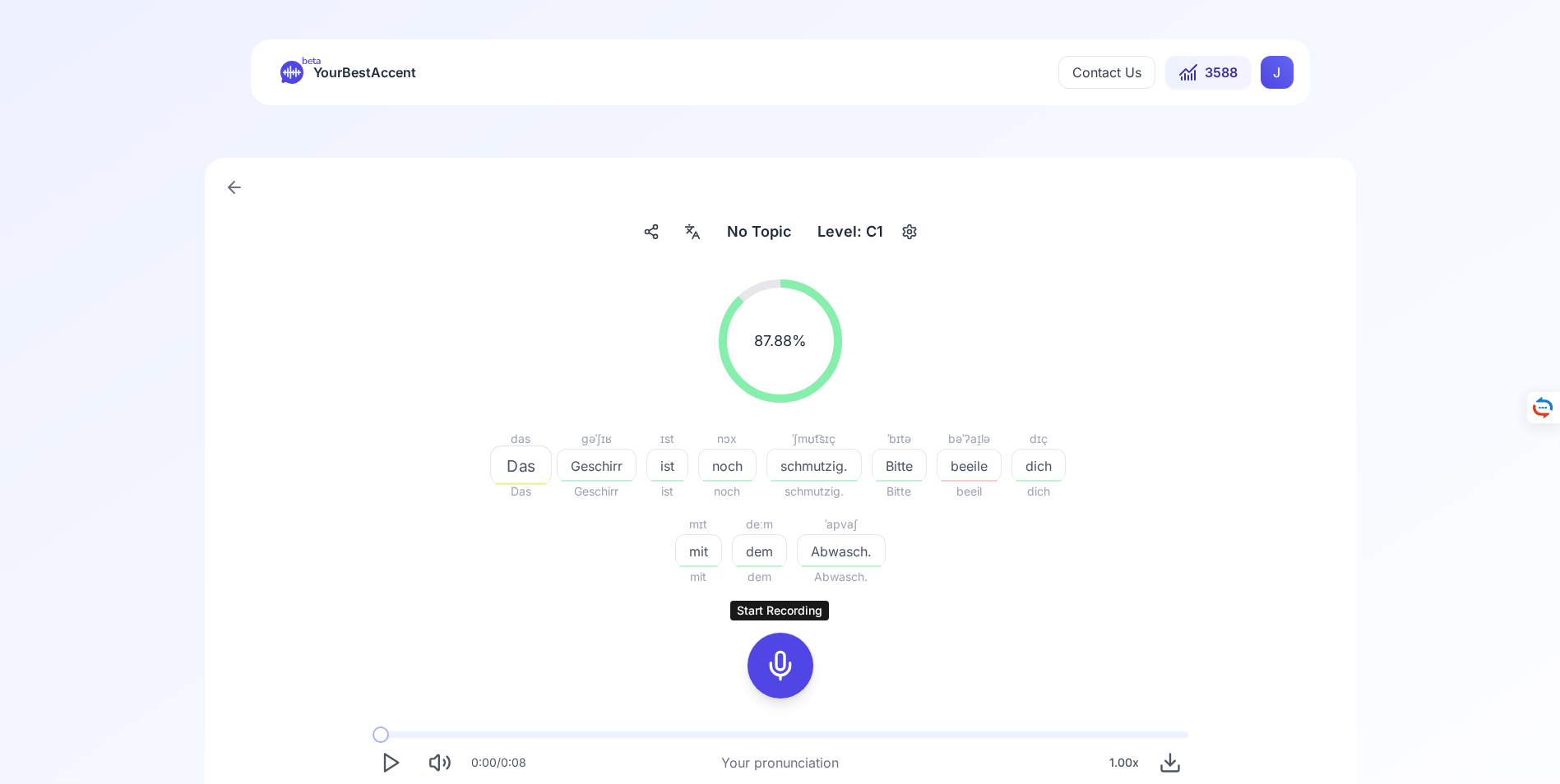
click at [778, 666] on icon at bounding box center [781, 666] width 33 height 33
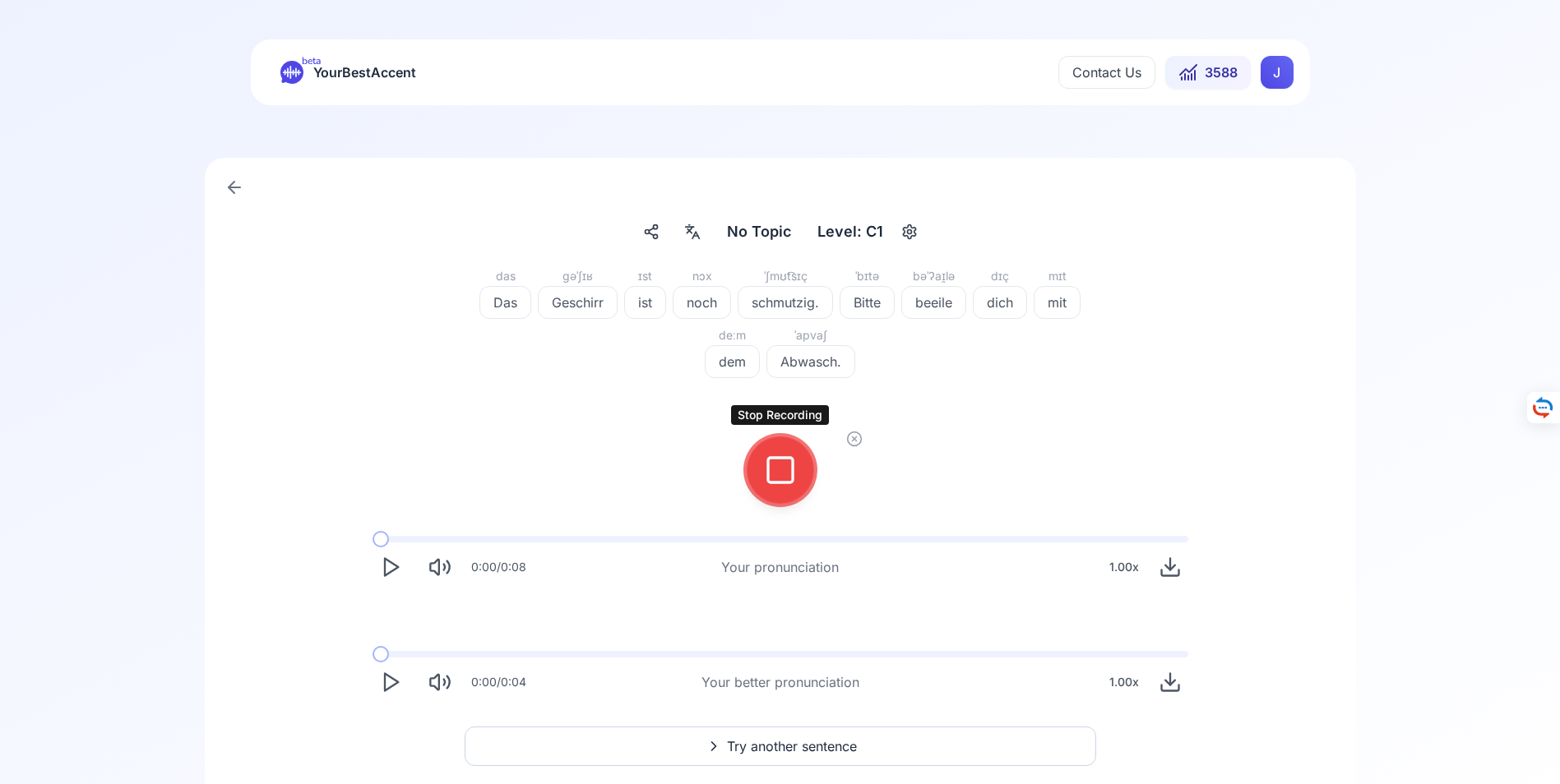
click at [783, 474] on icon at bounding box center [781, 470] width 33 height 33
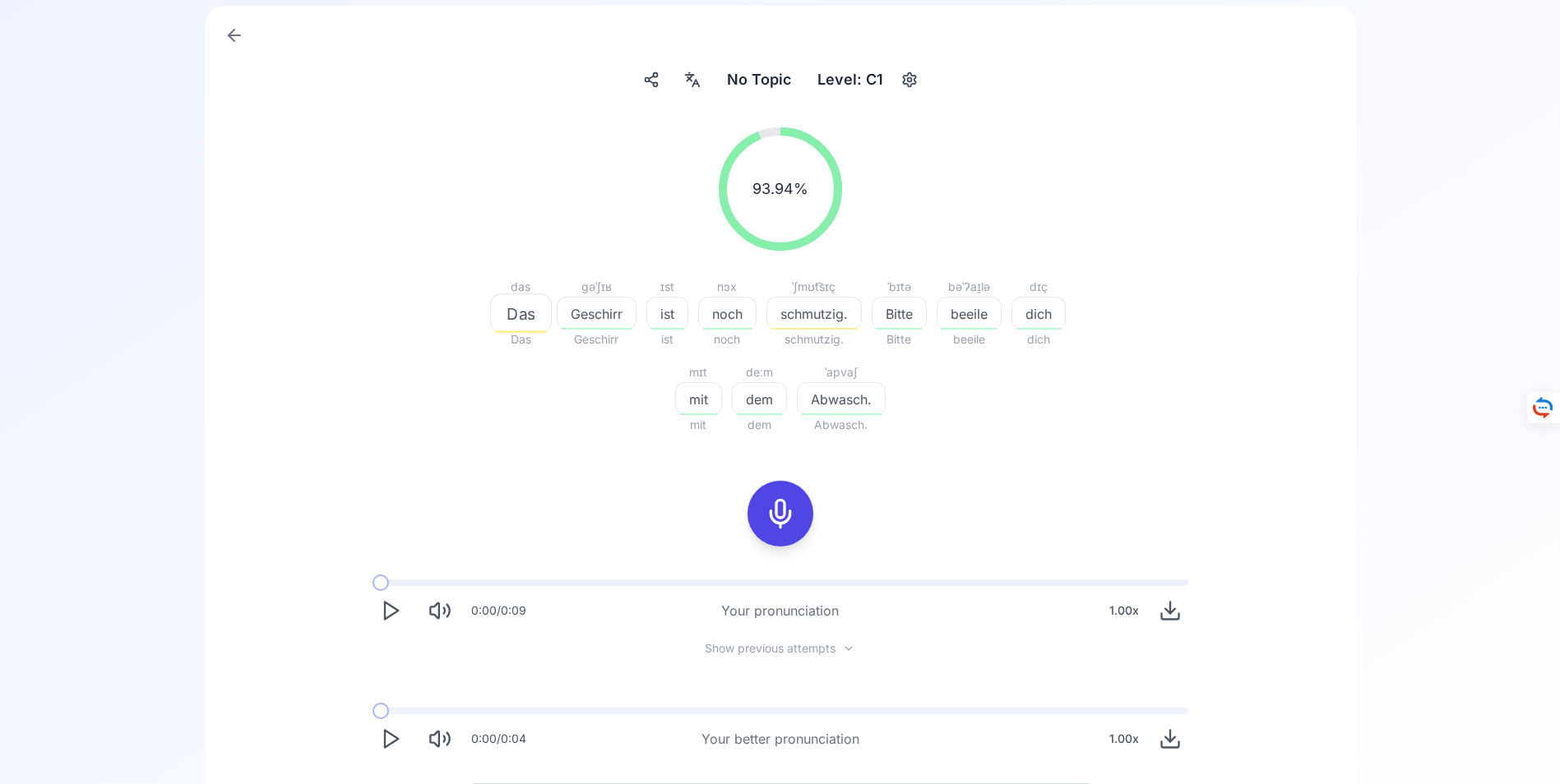
scroll to position [165, 0]
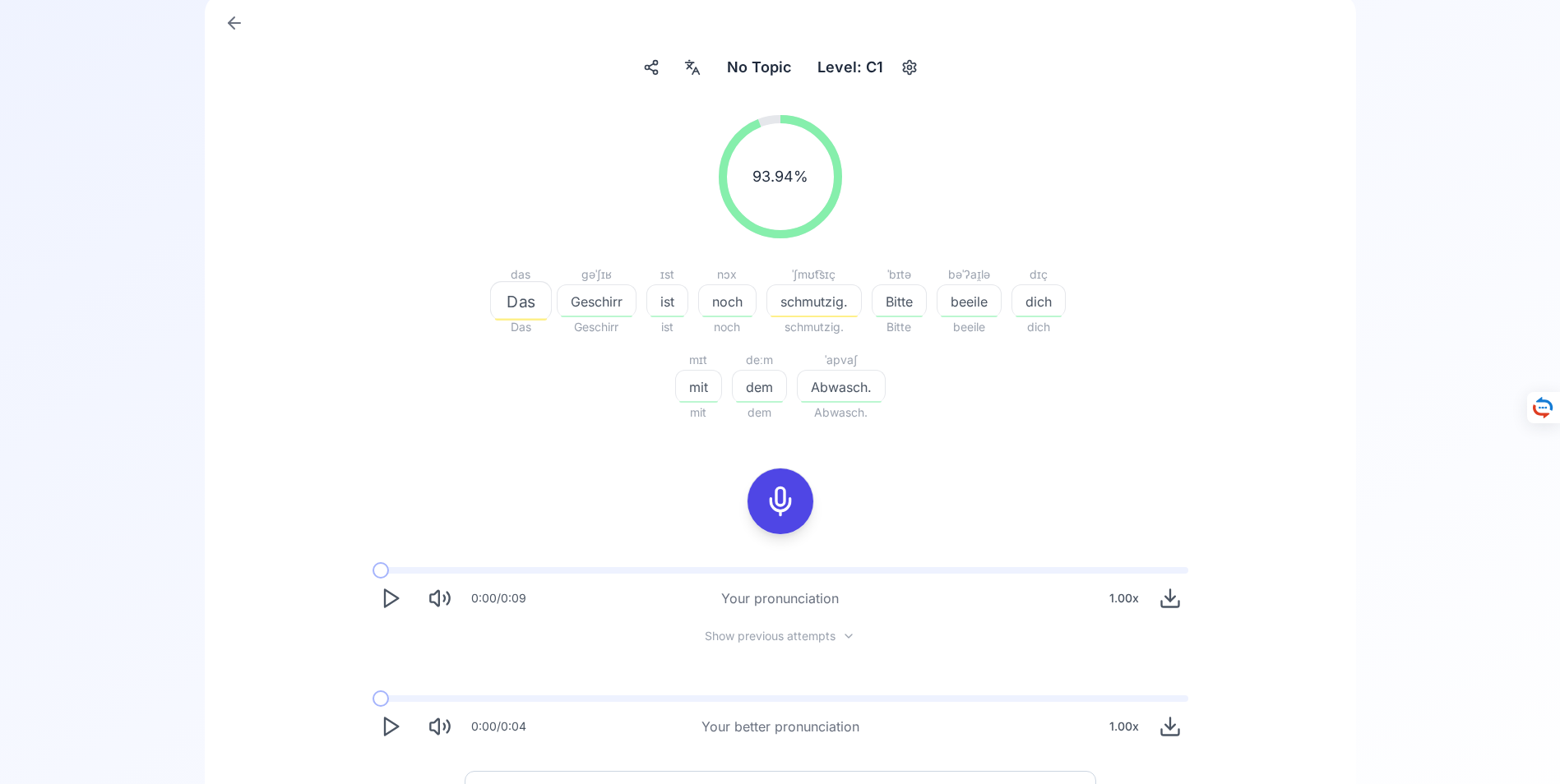
click at [391, 722] on polygon "Play" at bounding box center [391, 727] width 13 height 17
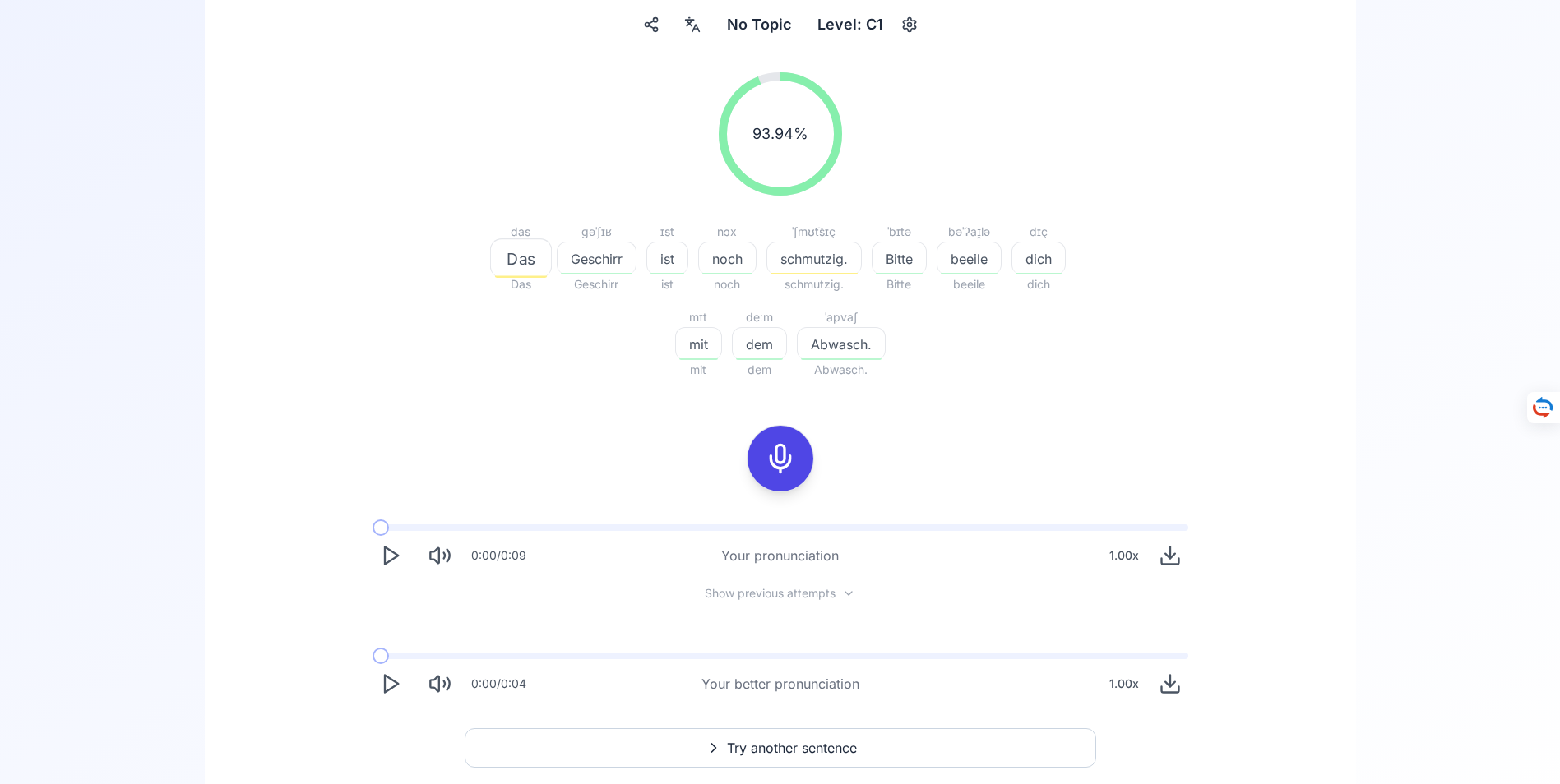
scroll to position [283, 0]
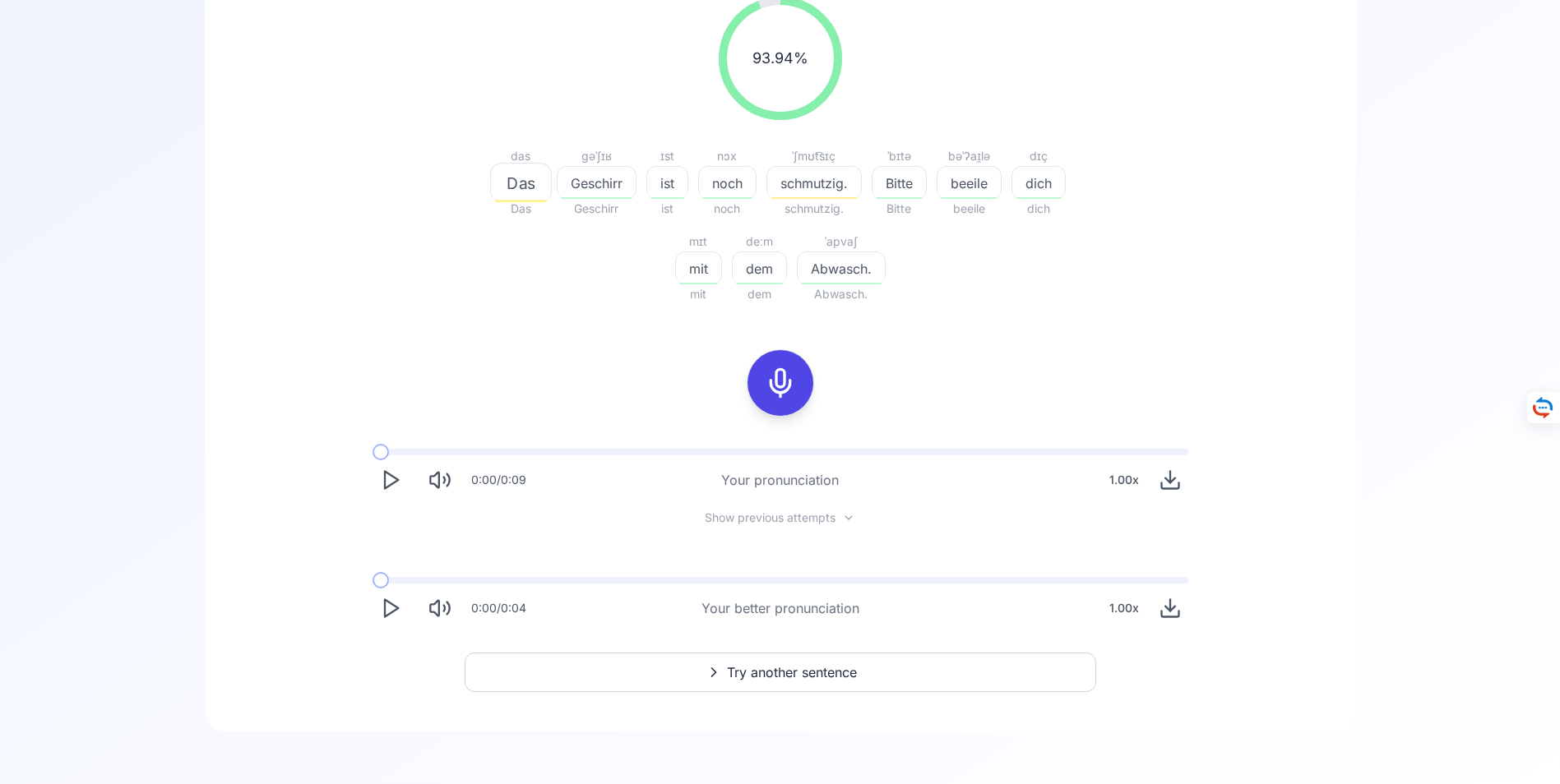
click at [774, 671] on span "Try another sentence" at bounding box center [791, 672] width 130 height 20
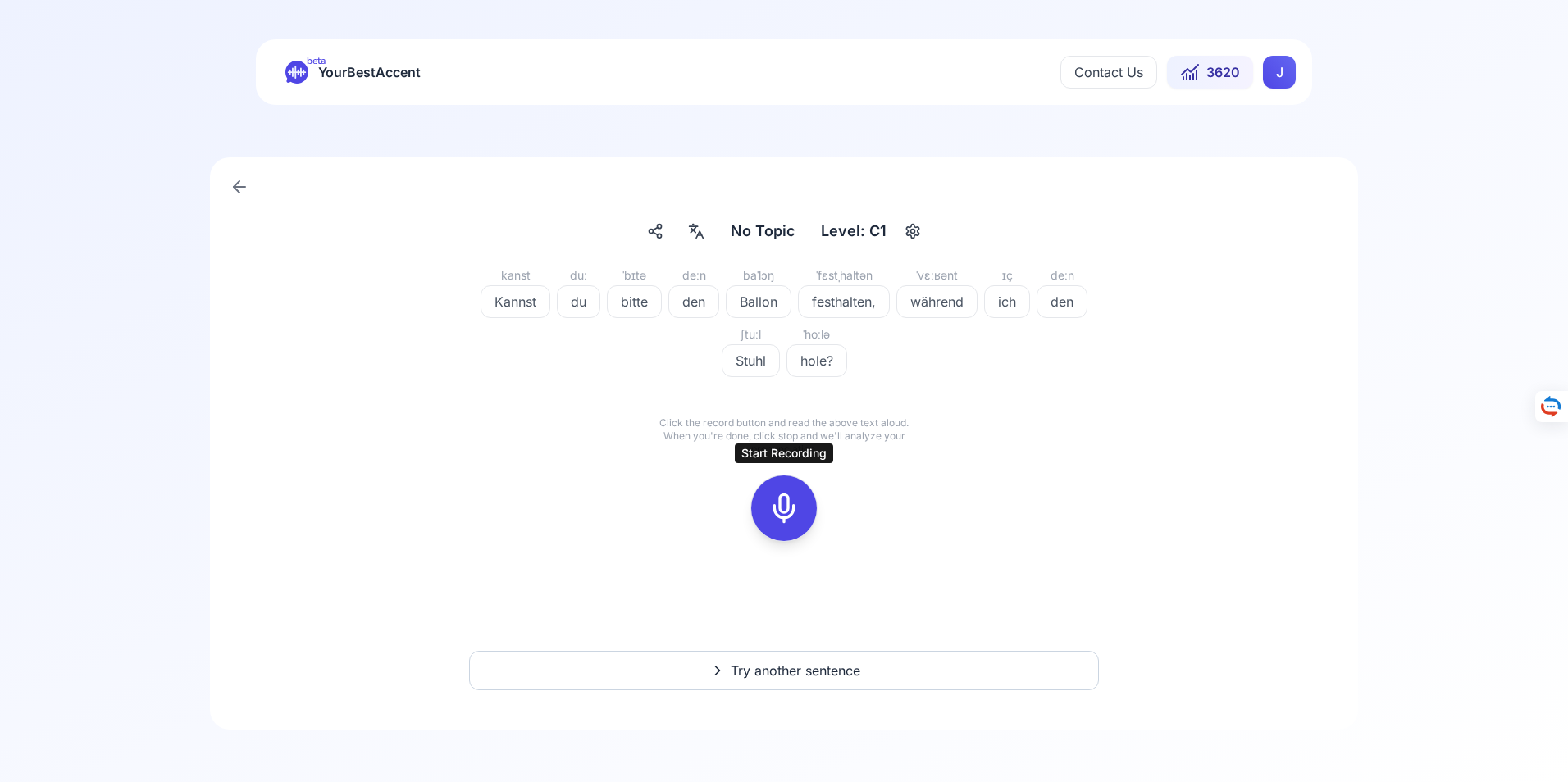
click at [781, 512] on icon at bounding box center [784, 508] width 33 height 33
click at [785, 507] on icon at bounding box center [784, 508] width 33 height 33
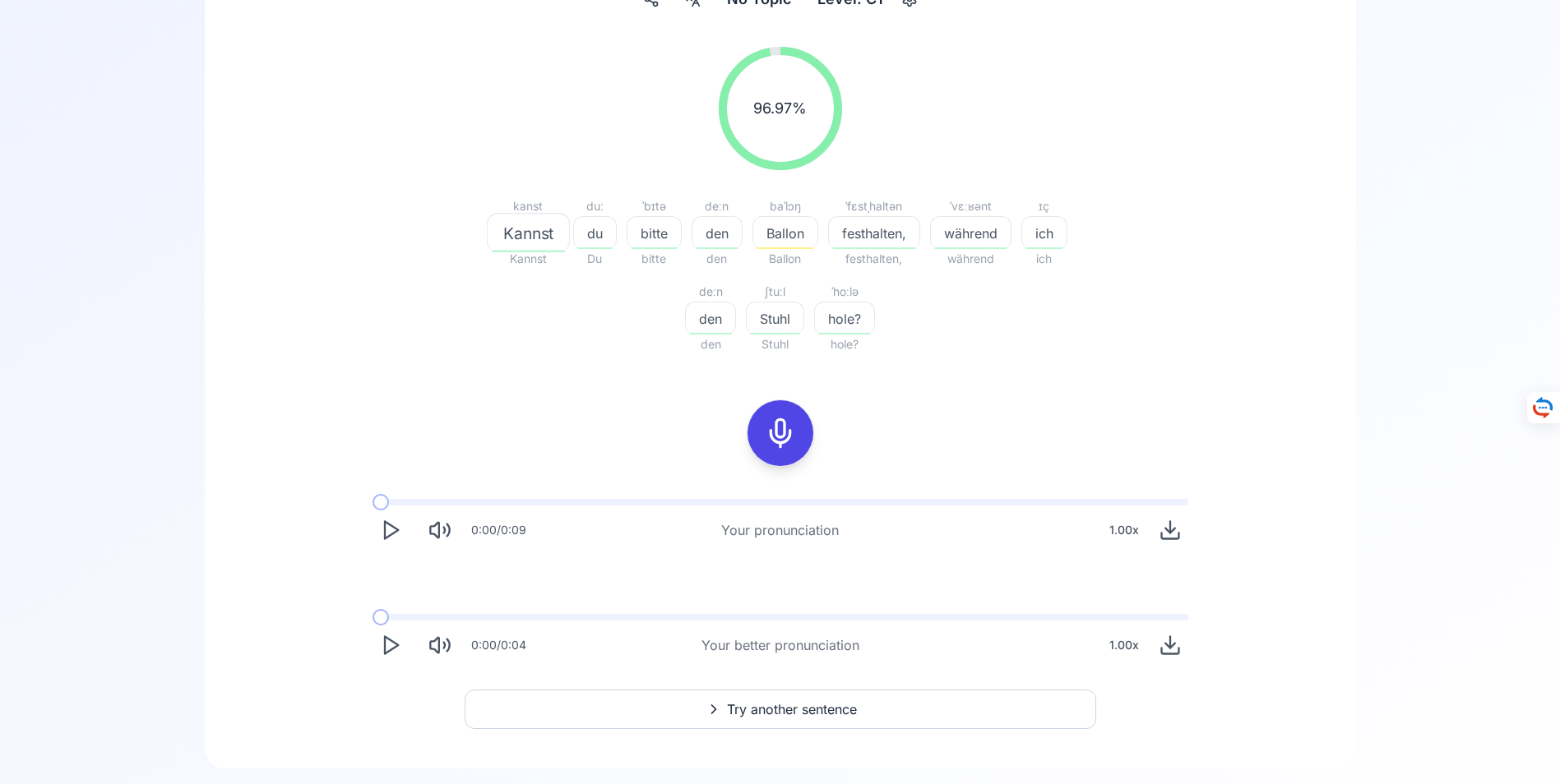
scroll to position [247, 0]
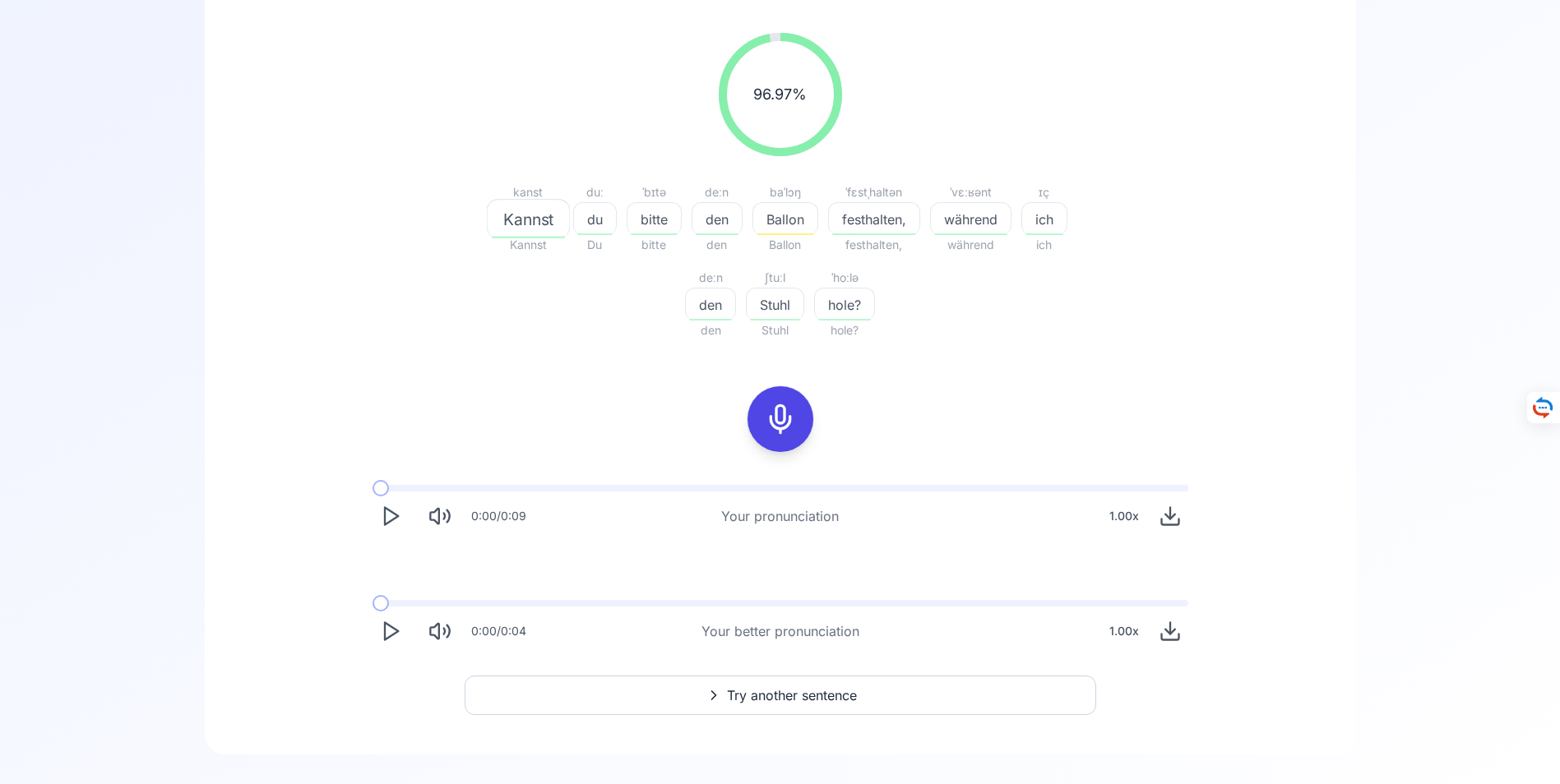
click at [387, 630] on icon "Play" at bounding box center [390, 631] width 23 height 23
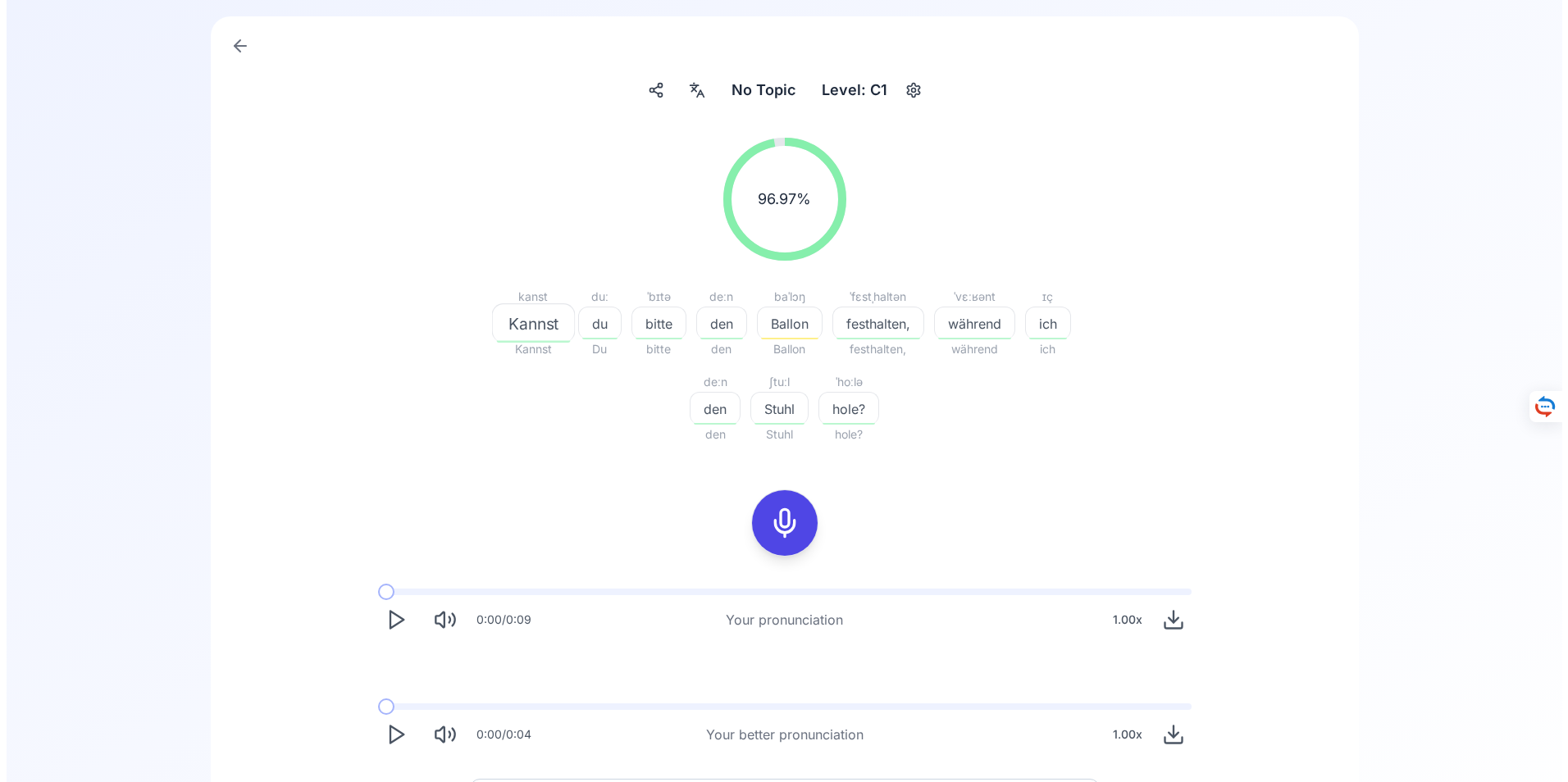
scroll to position [0, 0]
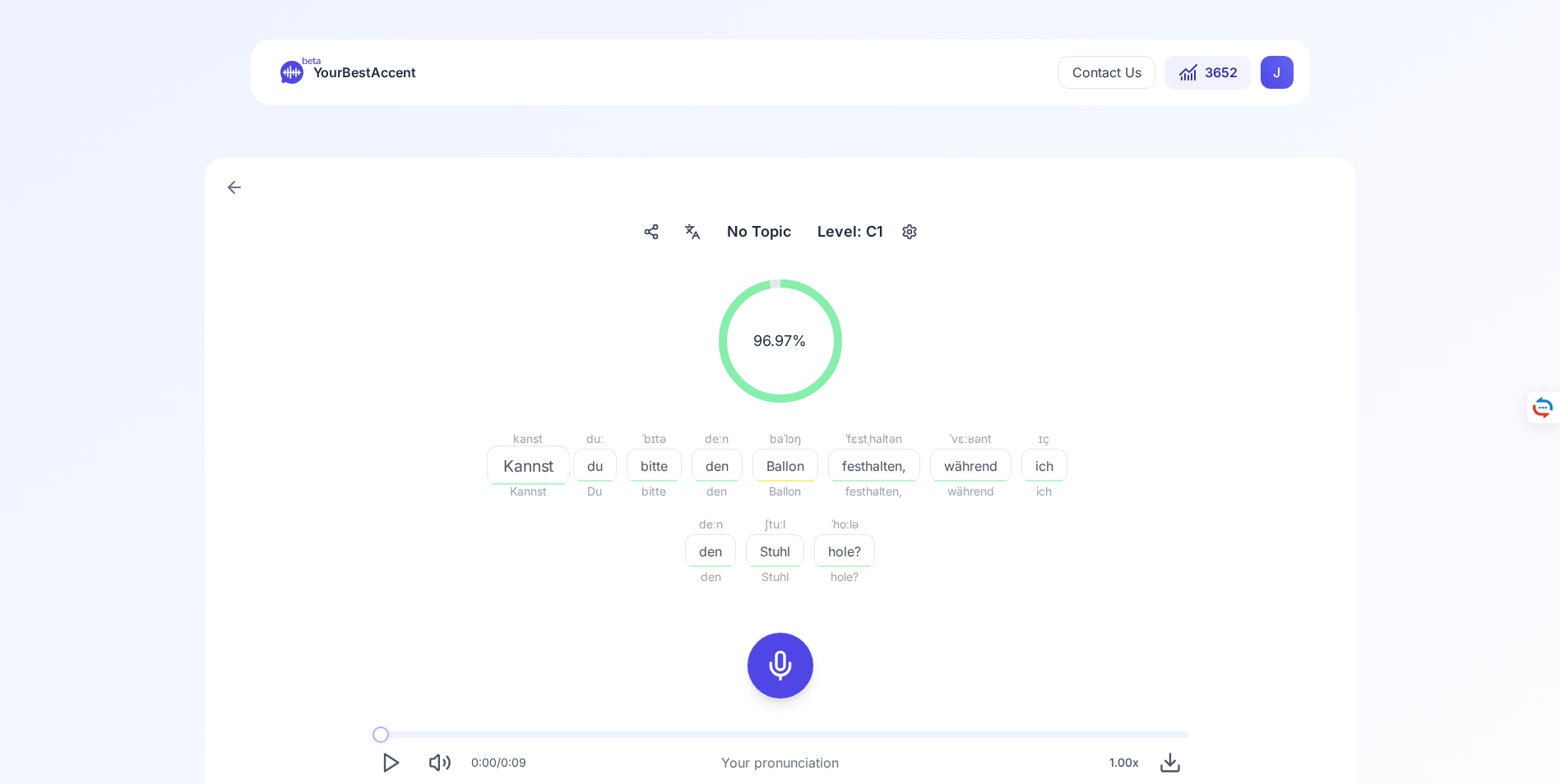
click at [233, 182] on icon at bounding box center [234, 187] width 20 height 20
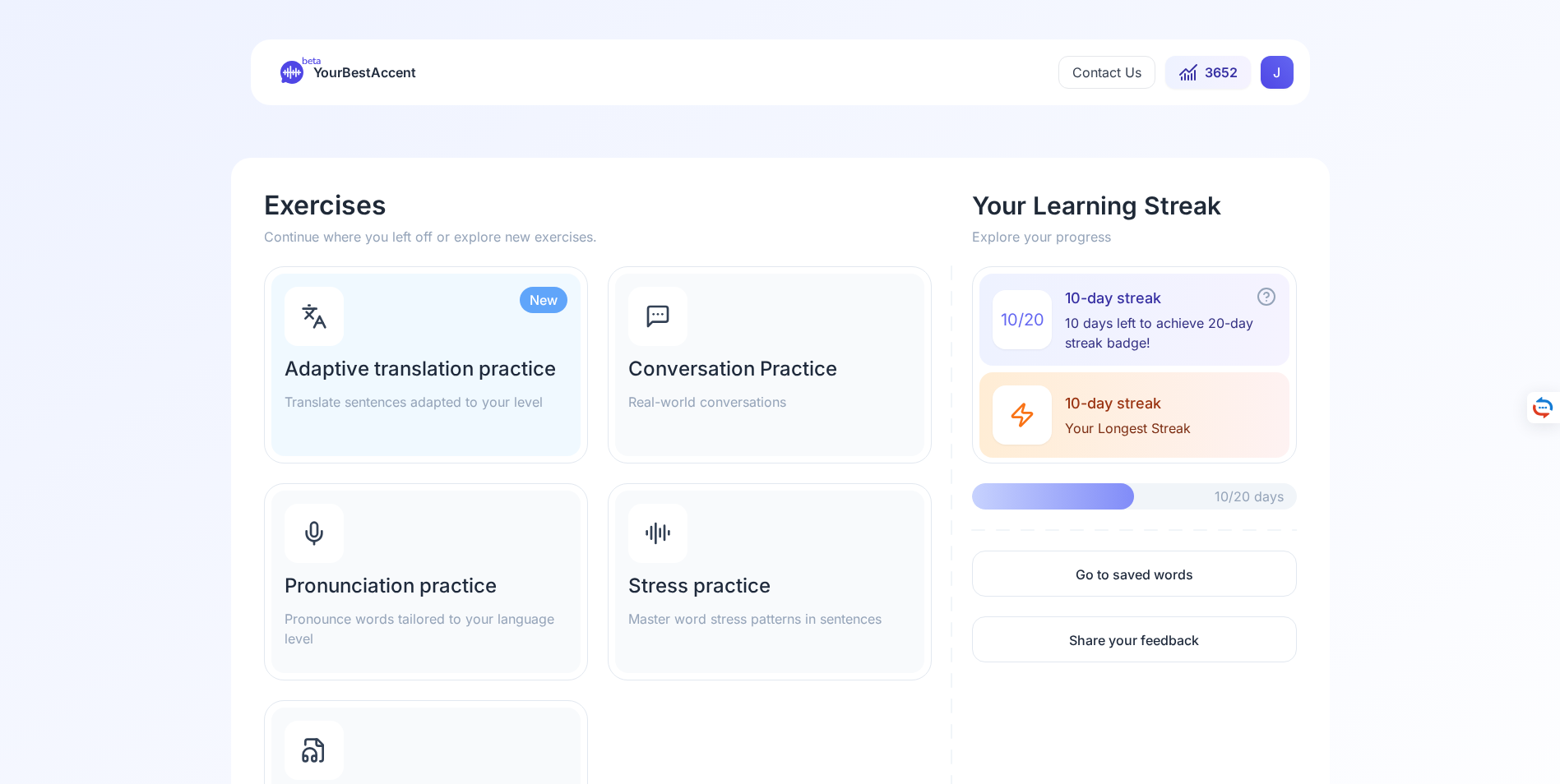
click at [396, 371] on h2 "Adaptive translation practice" at bounding box center [425, 369] width 283 height 26
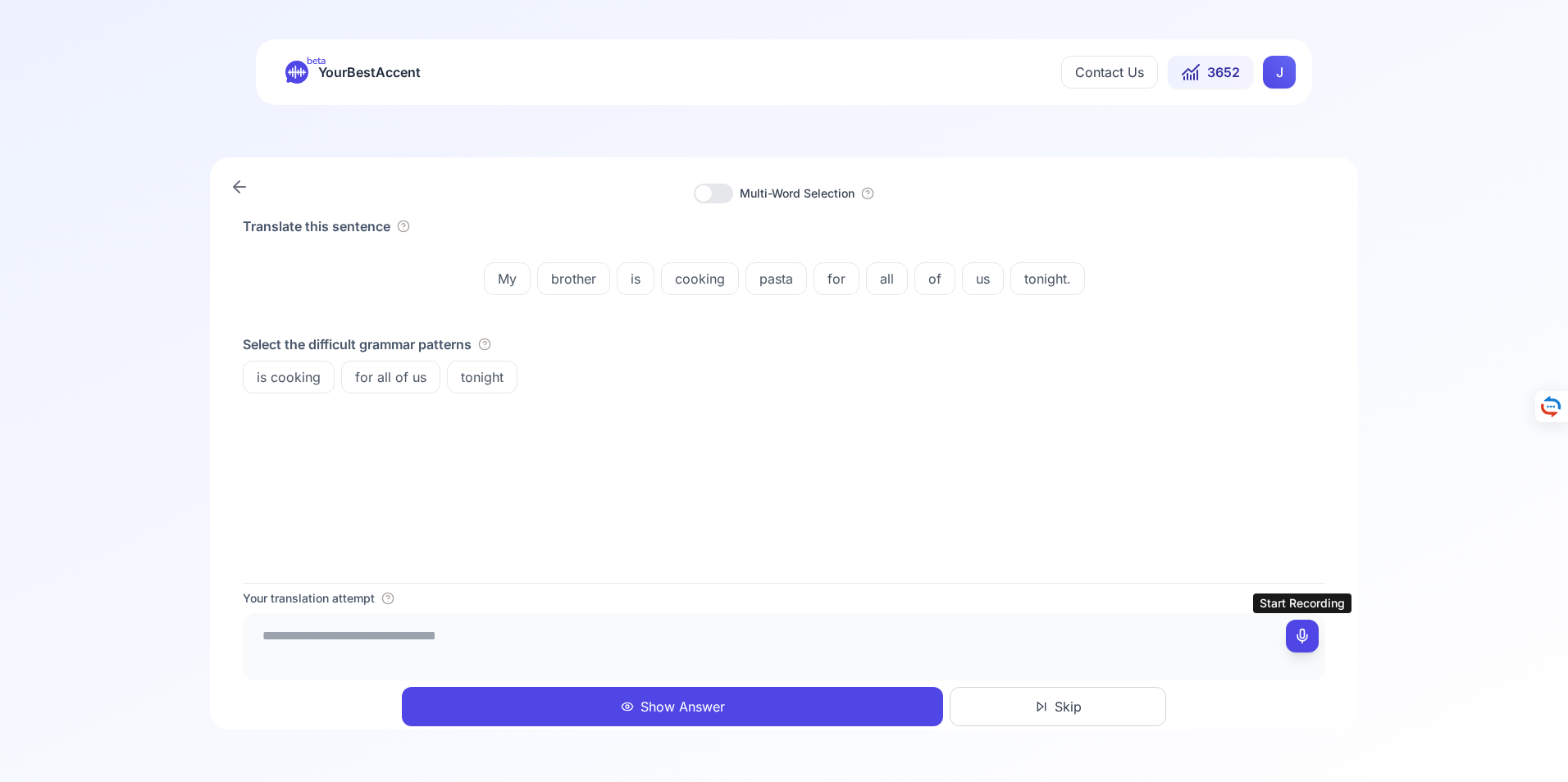
click at [1303, 638] on icon at bounding box center [1302, 636] width 17 height 17
click at [1307, 635] on icon at bounding box center [1302, 636] width 17 height 17
click at [488, 637] on textarea "**********" at bounding box center [784, 644] width 1069 height 50
click at [420, 634] on textarea "**********" at bounding box center [784, 644] width 1069 height 50
click at [365, 636] on textarea "**********" at bounding box center [784, 644] width 1069 height 50
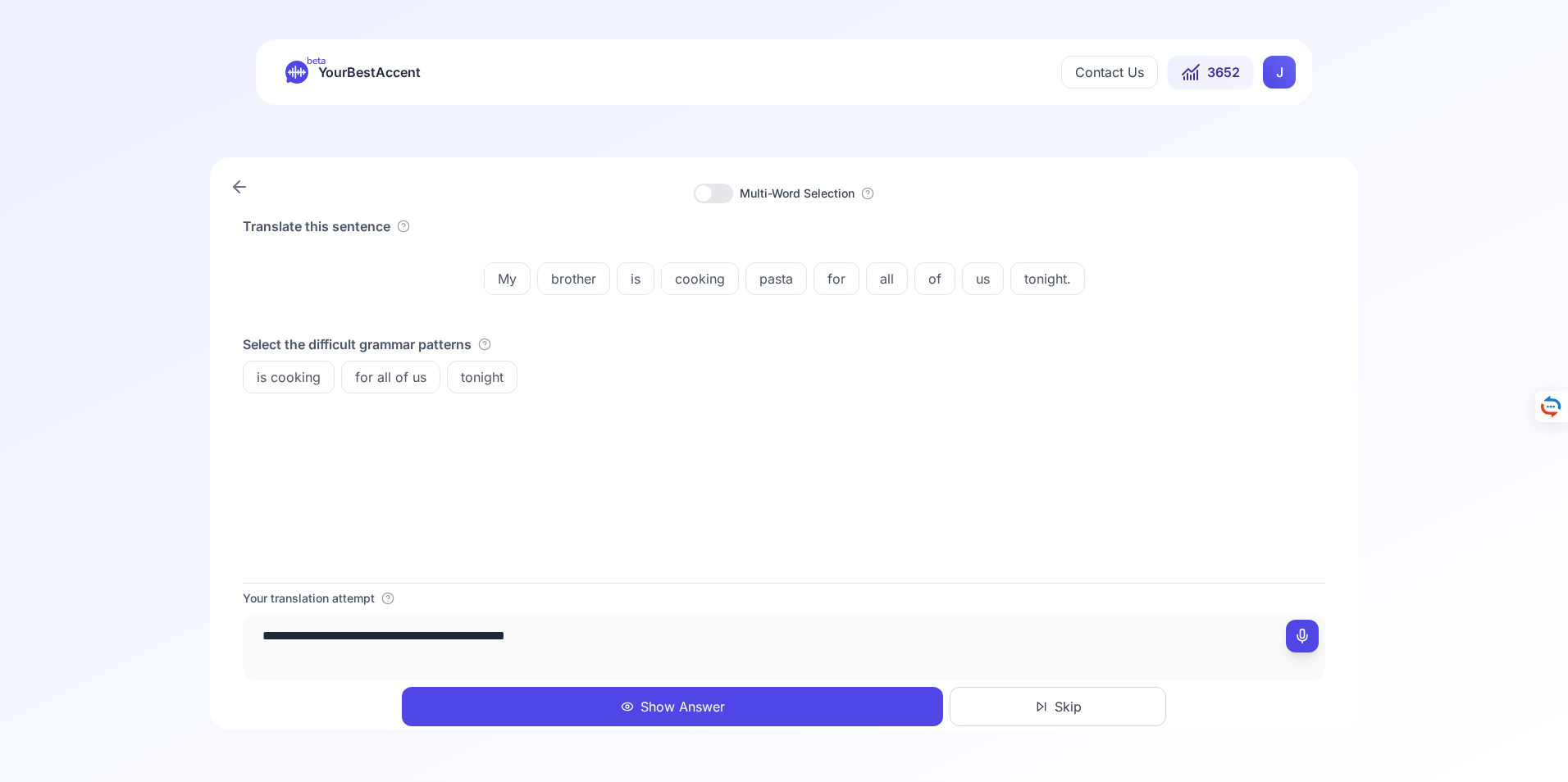
type textarea "**********"
click at [682, 705] on button "Show Answer" at bounding box center [672, 706] width 541 height 39
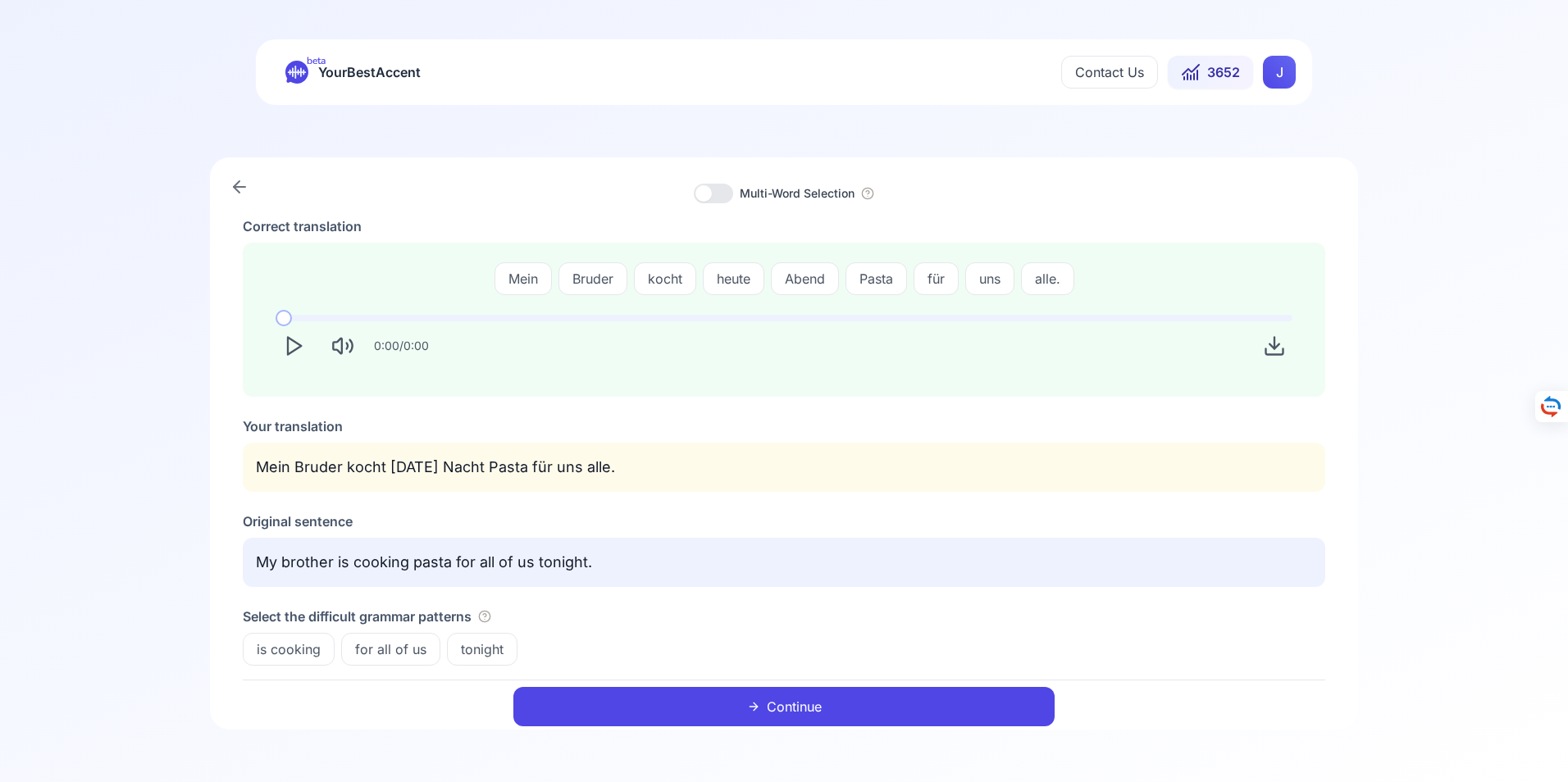
click at [786, 706] on button "Continue" at bounding box center [784, 706] width 541 height 39
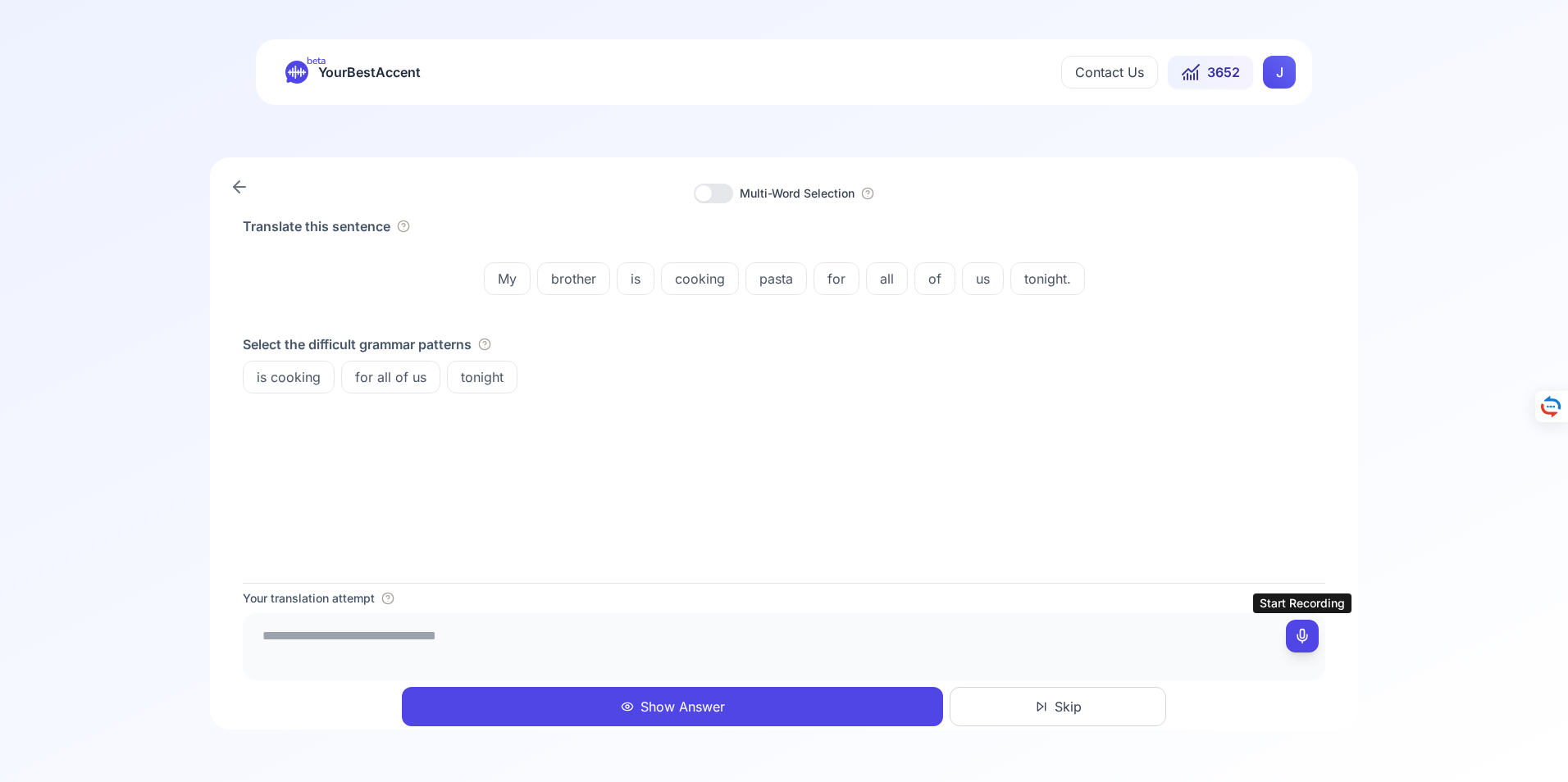
click at [1303, 633] on icon at bounding box center [1302, 636] width 17 height 17
click at [1302, 639] on icon at bounding box center [1302, 636] width 17 height 17
click at [502, 638] on textarea "**********" at bounding box center [784, 644] width 1069 height 50
type textarea "**********"
click at [680, 702] on button "Show Answer" at bounding box center [672, 706] width 541 height 39
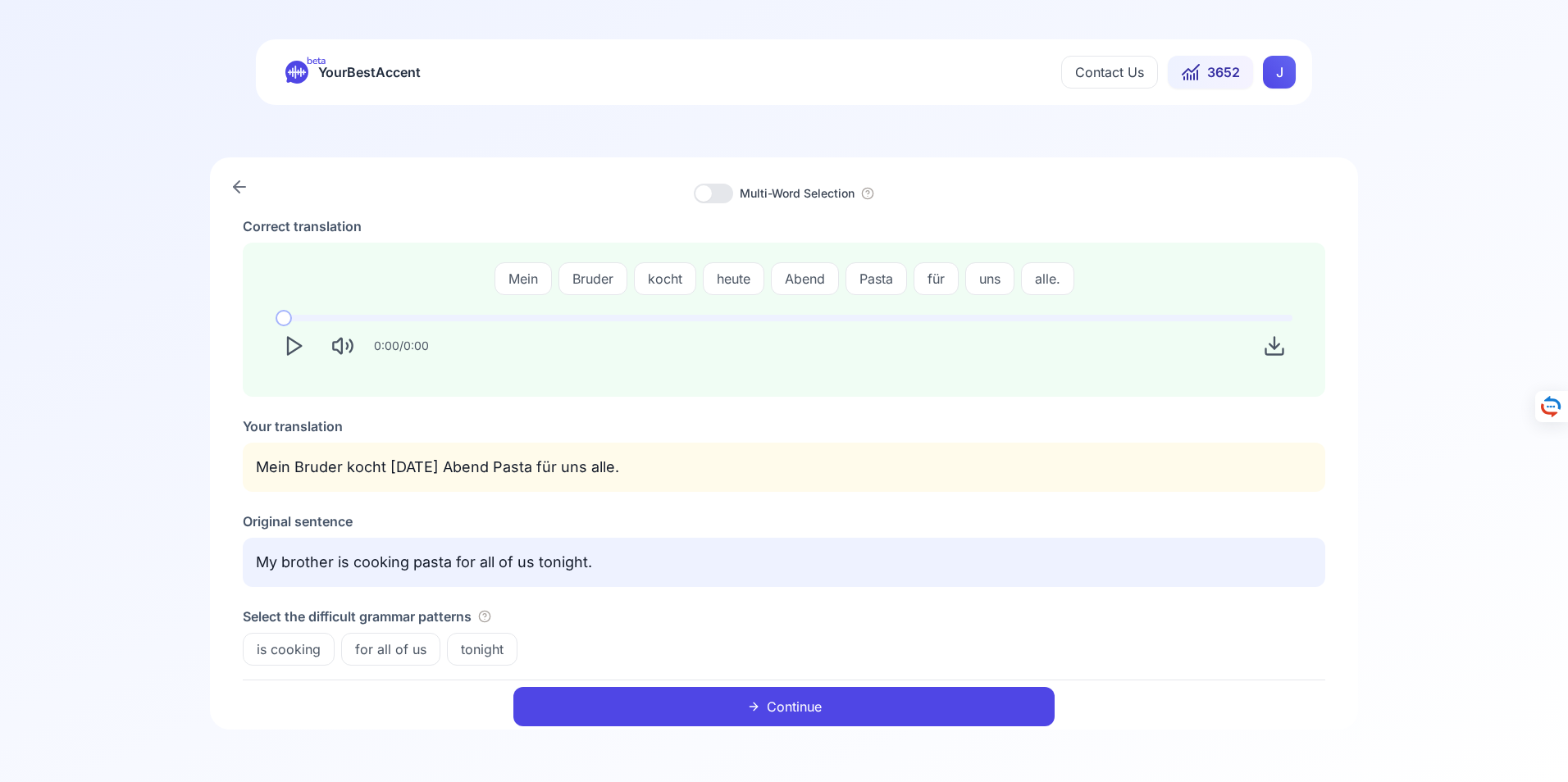
click at [796, 704] on button "Continue" at bounding box center [784, 706] width 541 height 39
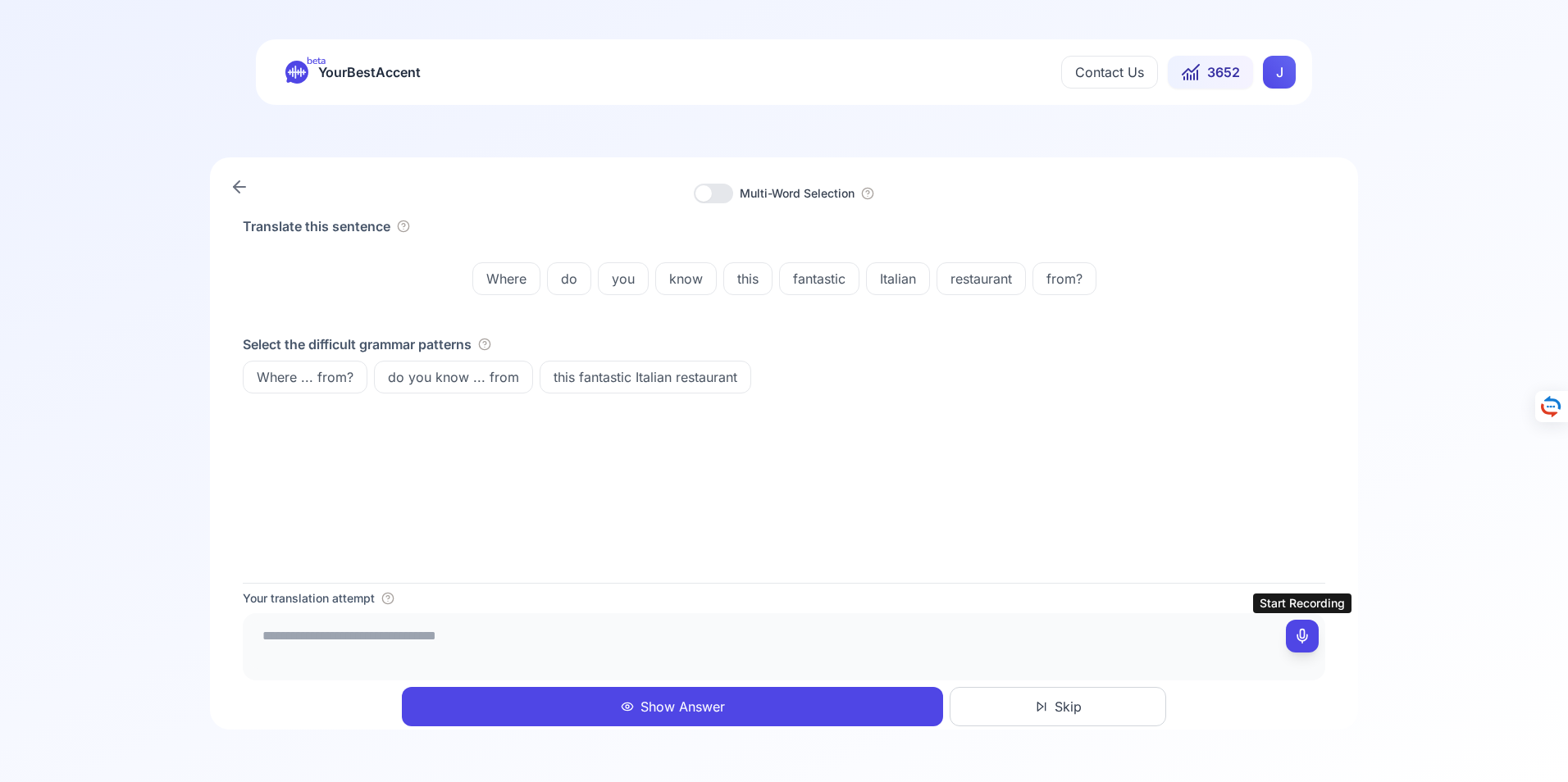
click at [1302, 640] on icon at bounding box center [1302, 636] width 17 height 17
click at [1304, 633] on icon at bounding box center [1302, 636] width 17 height 17
type textarea "**********"
click at [686, 706] on button "Show Answer" at bounding box center [672, 706] width 541 height 39
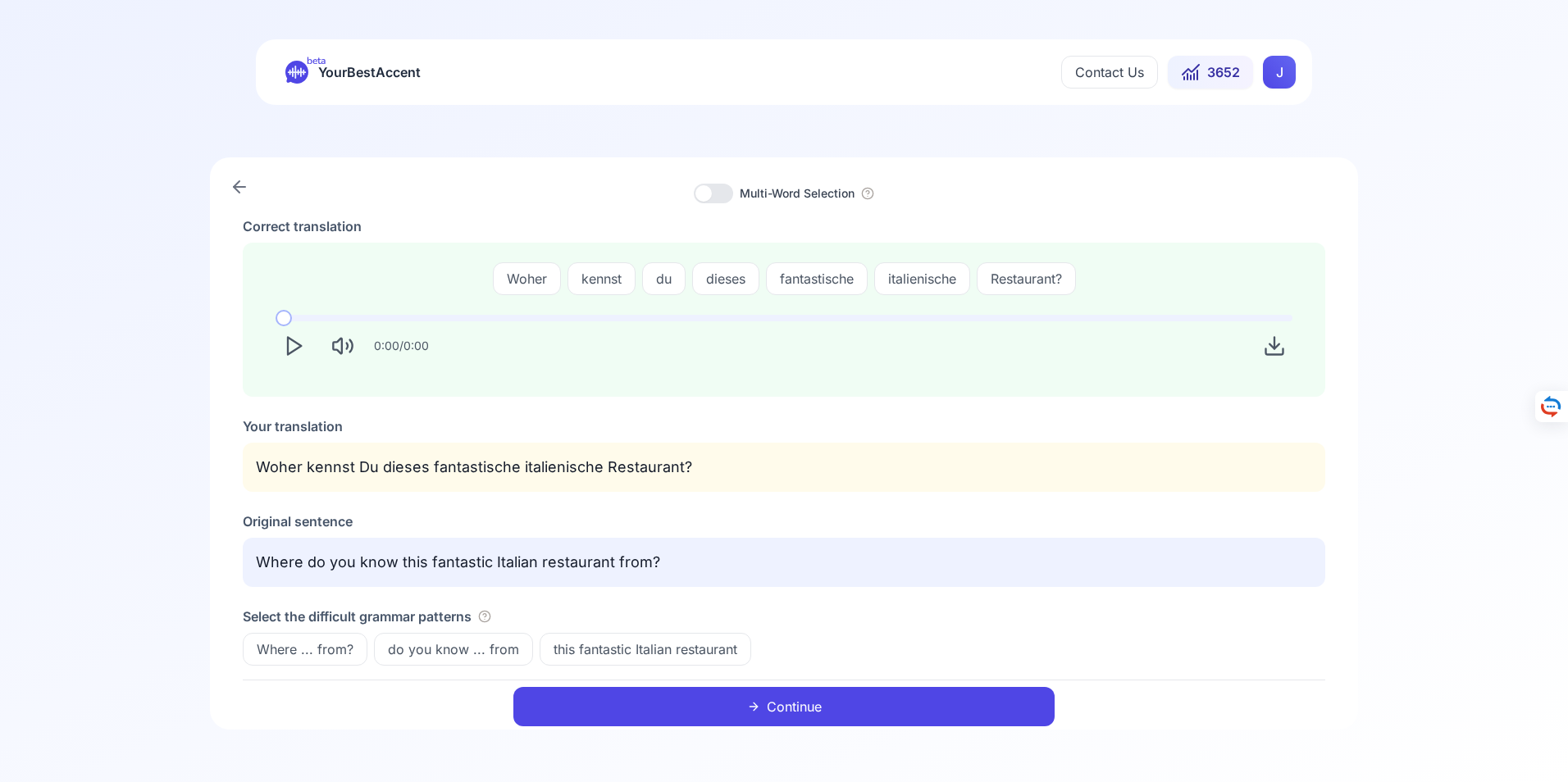
click at [789, 703] on button "Continue" at bounding box center [784, 706] width 541 height 39
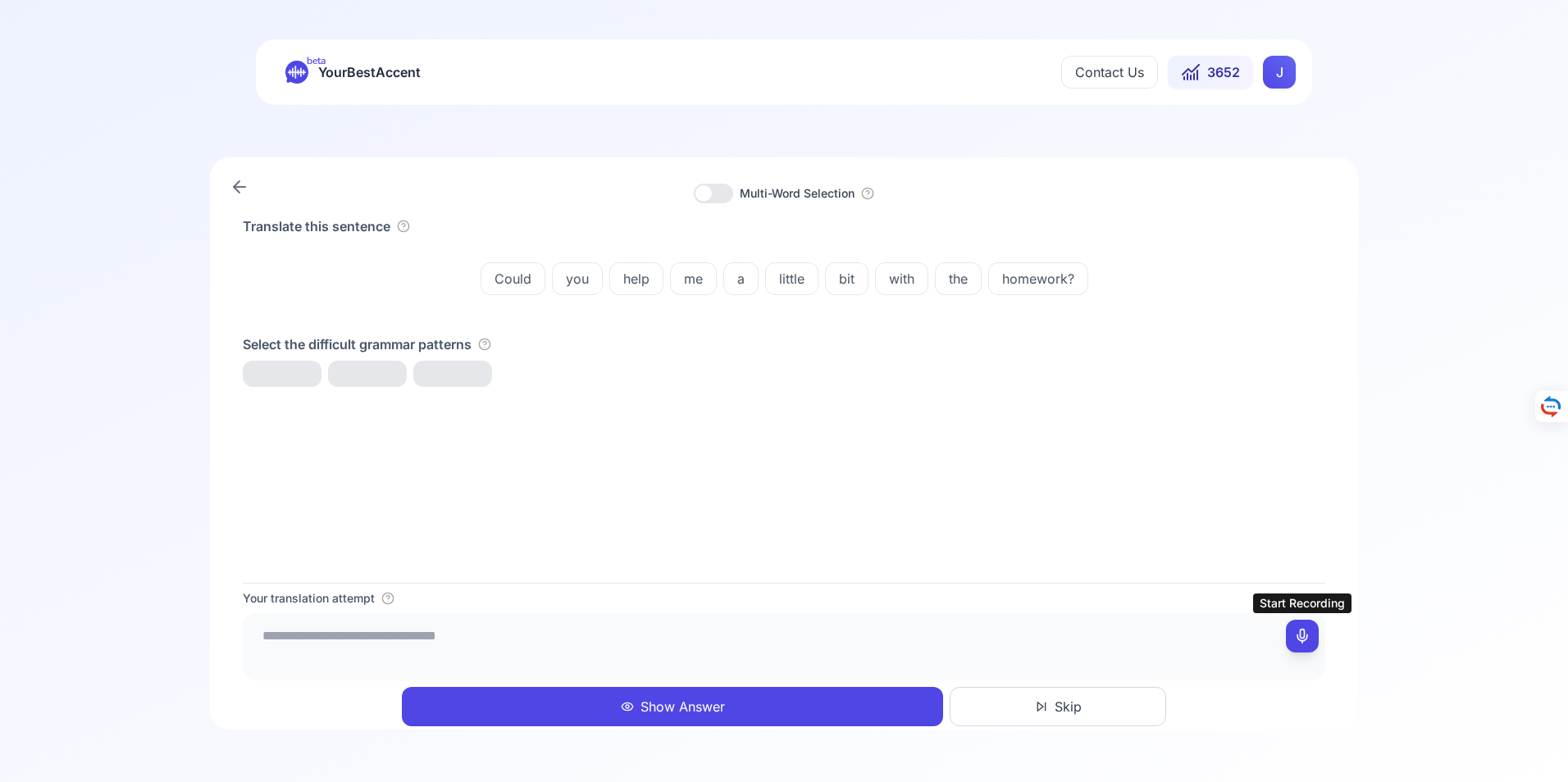
click at [1302, 638] on icon at bounding box center [1302, 636] width 17 height 17
click at [1304, 634] on icon at bounding box center [1302, 636] width 17 height 17
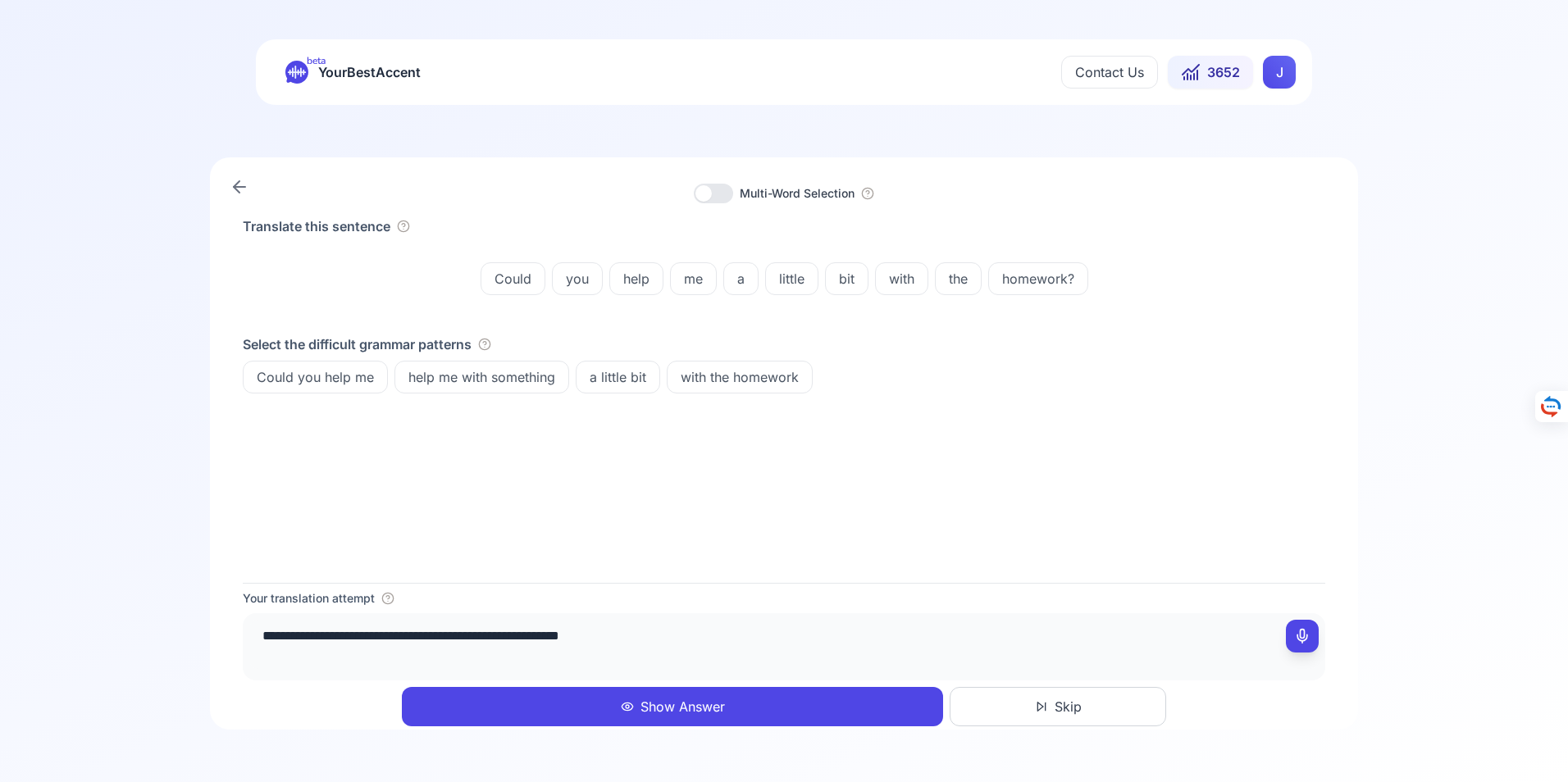
click at [619, 640] on textarea "**********" at bounding box center [784, 644] width 1069 height 50
click at [509, 641] on textarea "**********" at bounding box center [784, 644] width 1069 height 50
type textarea "**********"
click at [692, 707] on button "Show Answer" at bounding box center [672, 706] width 541 height 39
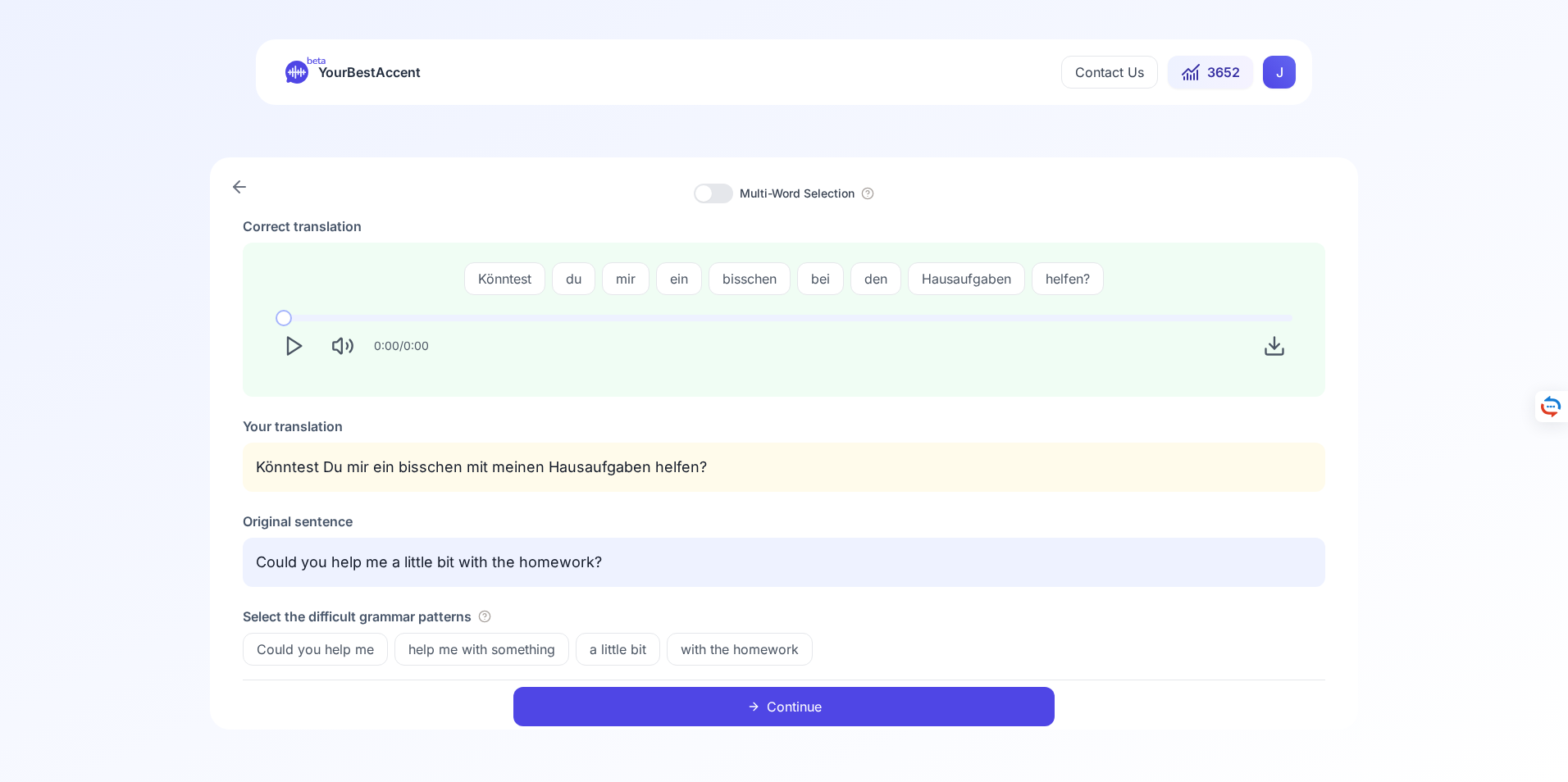
click at [810, 709] on button "Continue" at bounding box center [784, 706] width 541 height 39
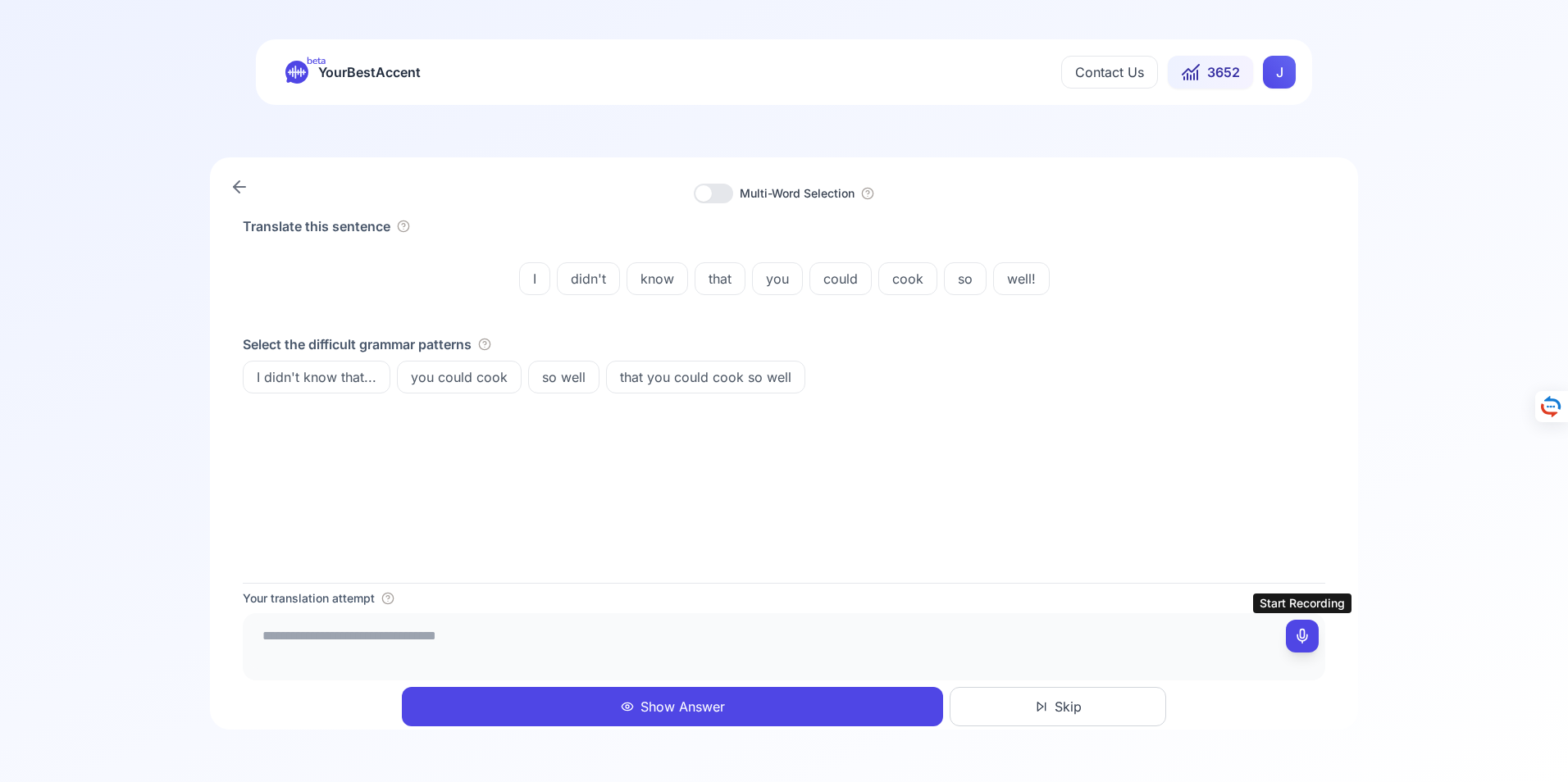
click at [1303, 634] on icon at bounding box center [1302, 636] width 17 height 17
click at [1302, 634] on icon at bounding box center [1302, 636] width 17 height 17
type textarea "**********"
click at [680, 705] on button "Show Answer" at bounding box center [672, 706] width 541 height 39
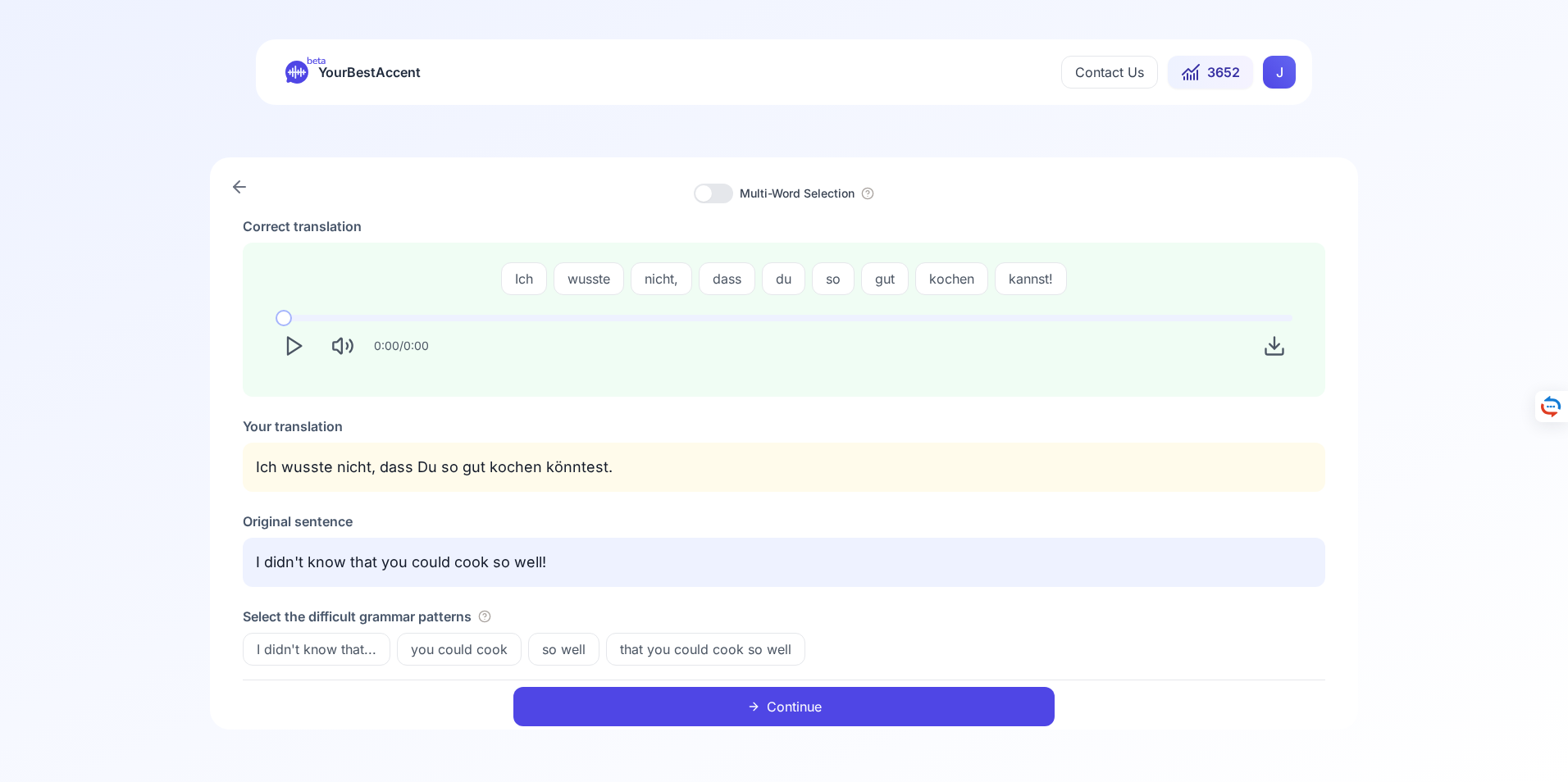
click at [795, 704] on button "Continue" at bounding box center [784, 706] width 541 height 39
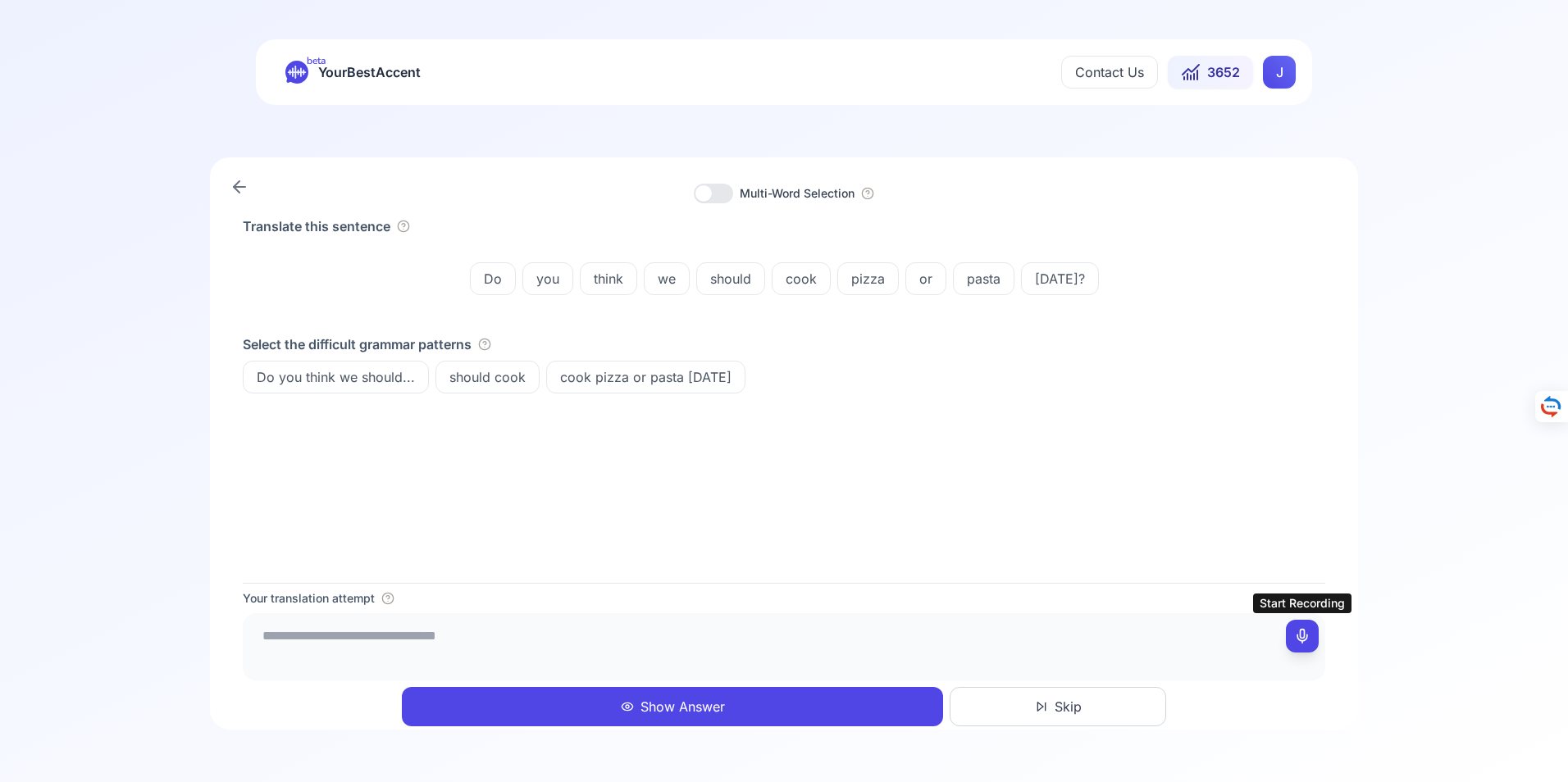
click at [1306, 631] on rect at bounding box center [1303, 637] width 12 height 12
click at [1302, 635] on icon at bounding box center [1302, 636] width 17 height 17
click at [344, 637] on textarea "**********" at bounding box center [784, 644] width 1069 height 50
click at [503, 633] on textarea "**********" at bounding box center [784, 644] width 1069 height 50
type textarea "**********"
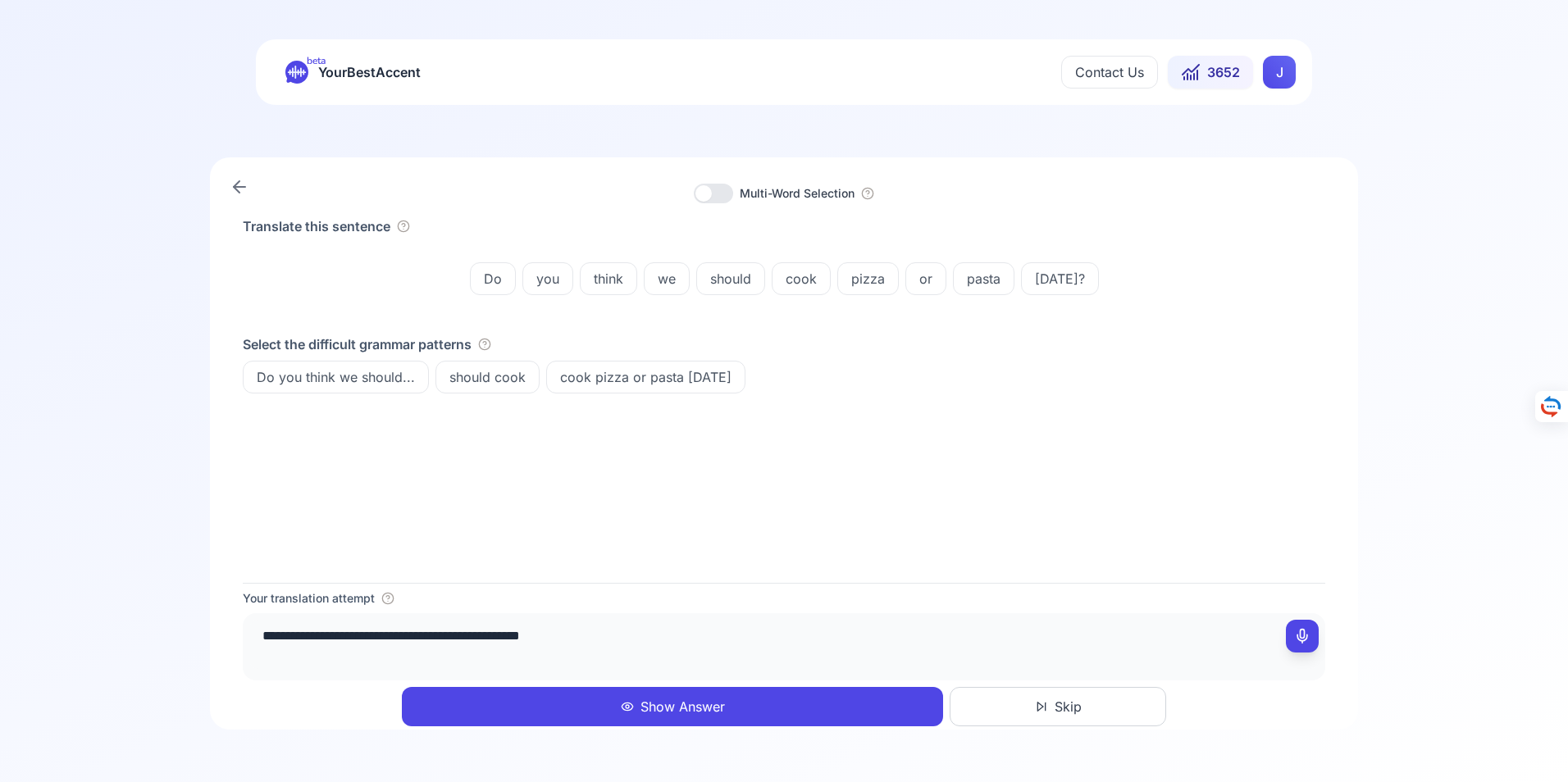
click at [688, 708] on button "Show Answer" at bounding box center [672, 706] width 541 height 39
